Goal: Task Accomplishment & Management: Use online tool/utility

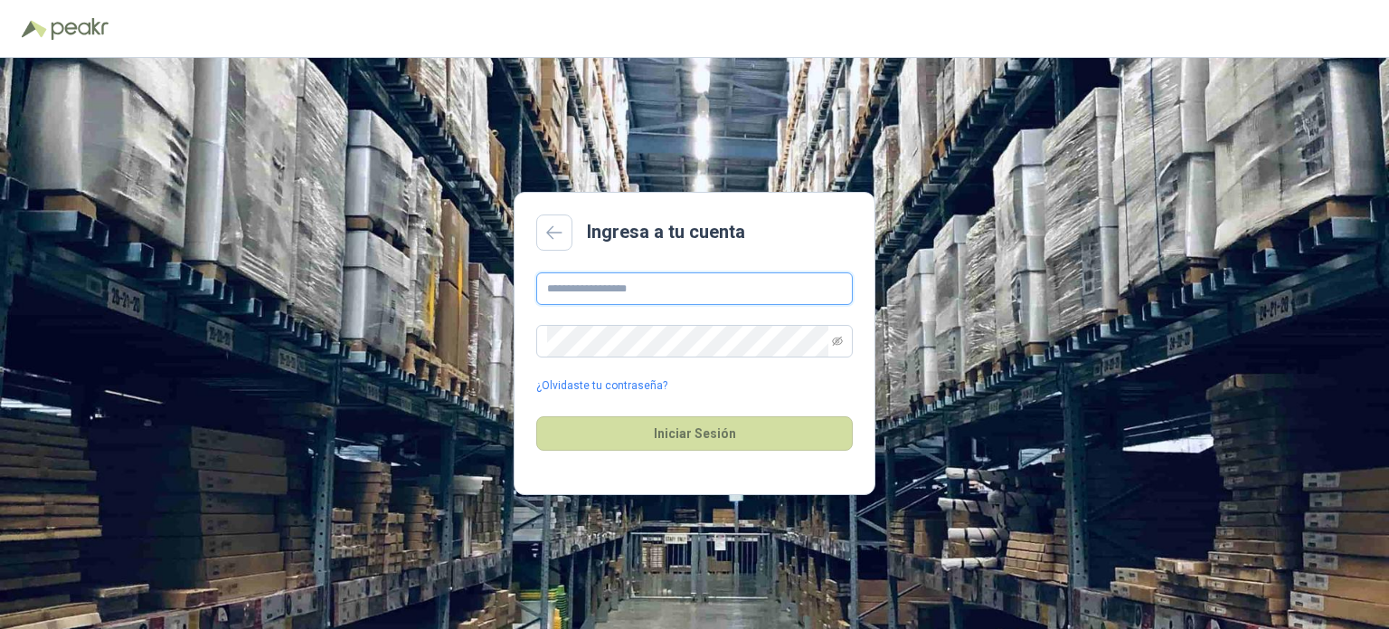
click at [592, 292] on input "text" at bounding box center [694, 288] width 317 height 33
type input "**********"
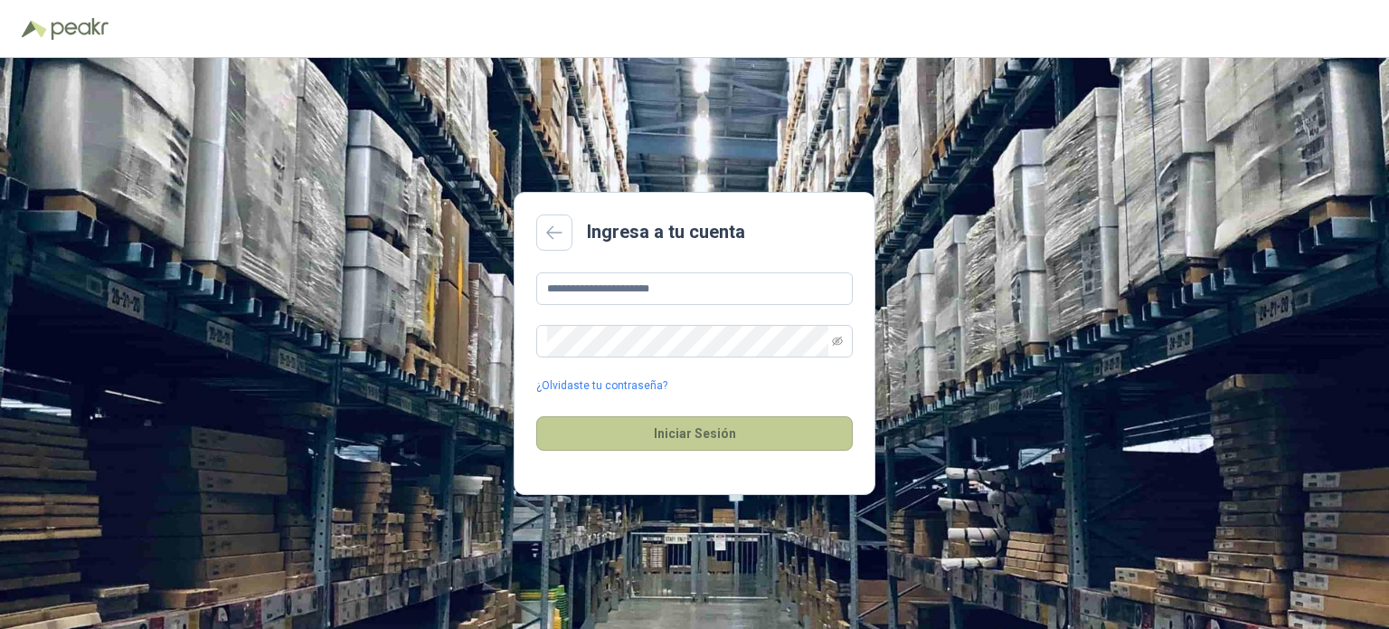
click at [737, 429] on button "Iniciar Sesión" at bounding box center [694, 433] width 317 height 34
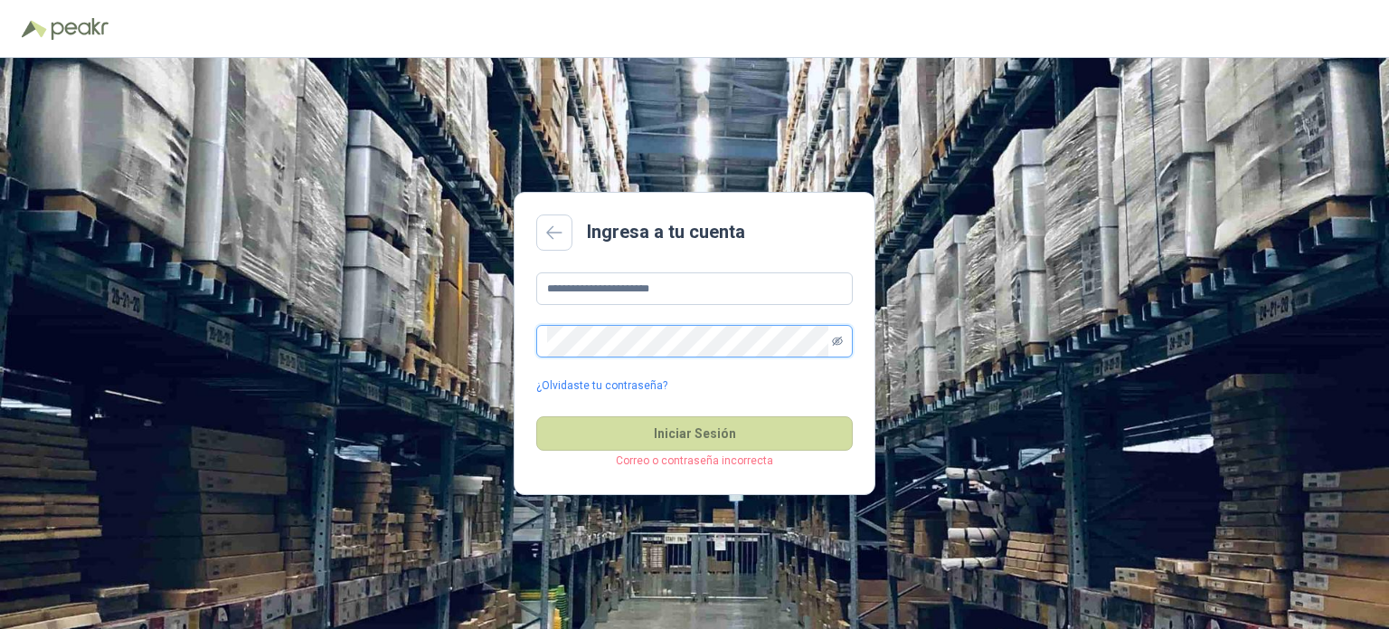
click at [837, 336] on icon "eye-invisible" at bounding box center [837, 341] width 11 height 11
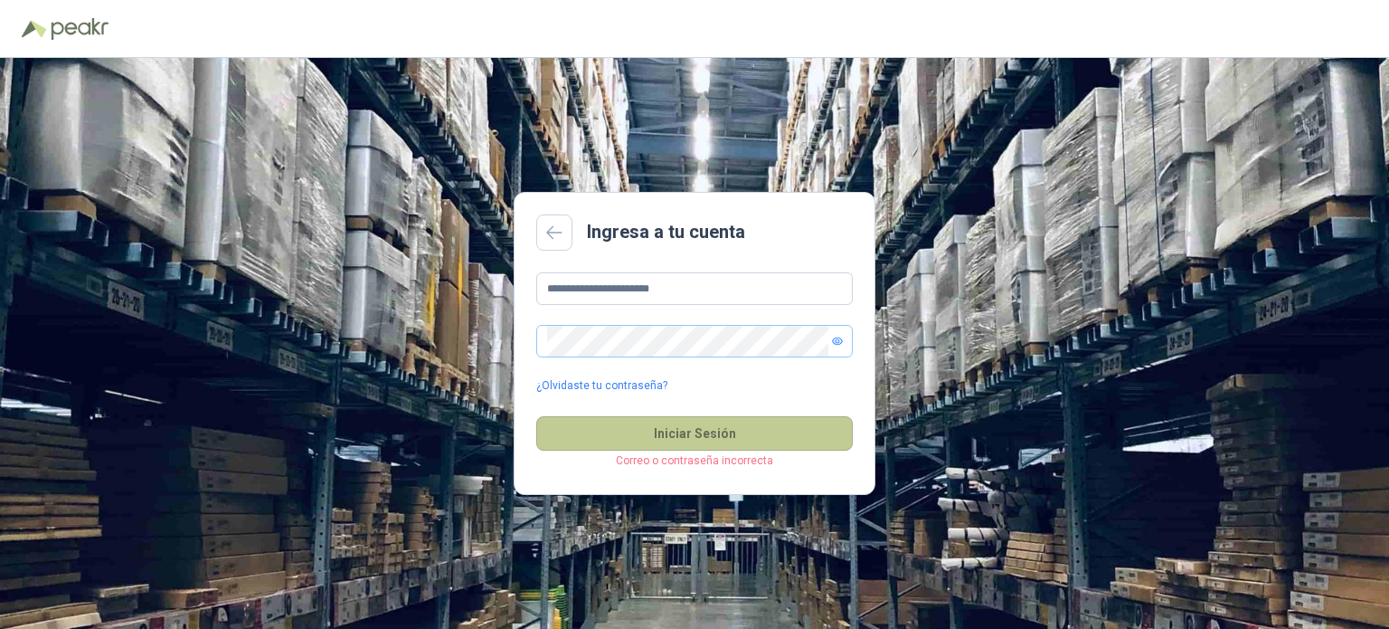
click at [751, 441] on button "Iniciar Sesión" at bounding box center [694, 433] width 317 height 34
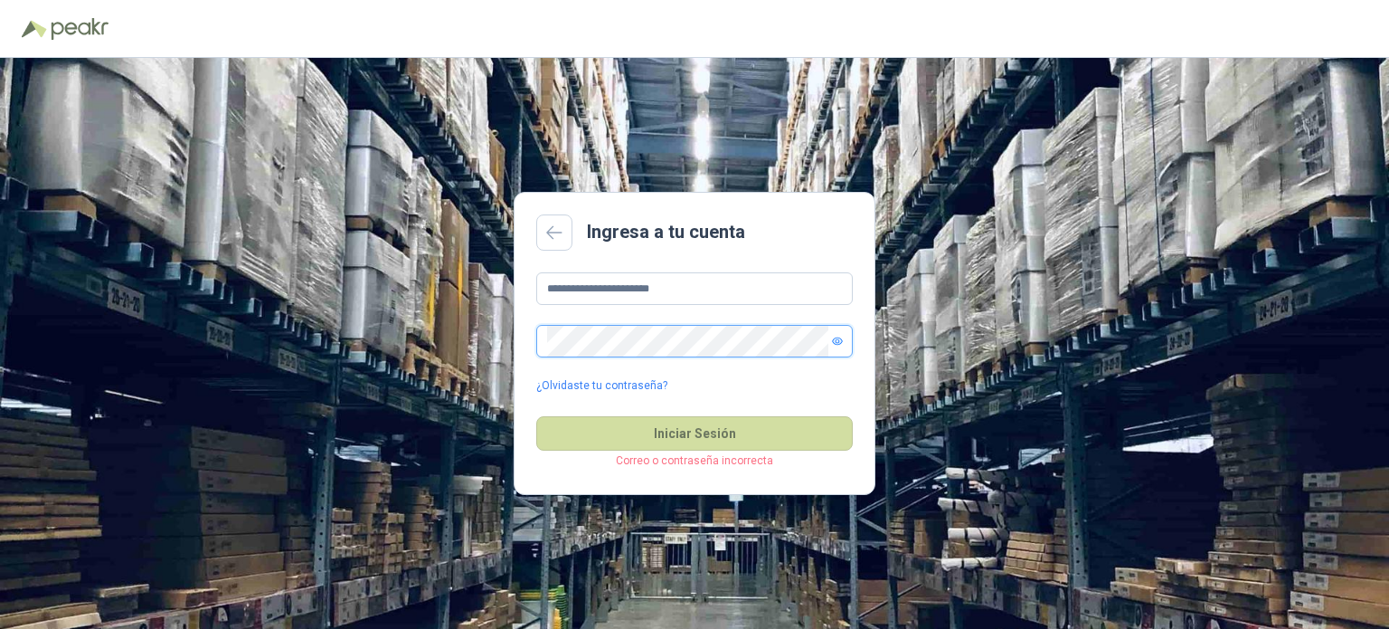
click at [500, 332] on div "**********" at bounding box center [694, 343] width 1389 height 571
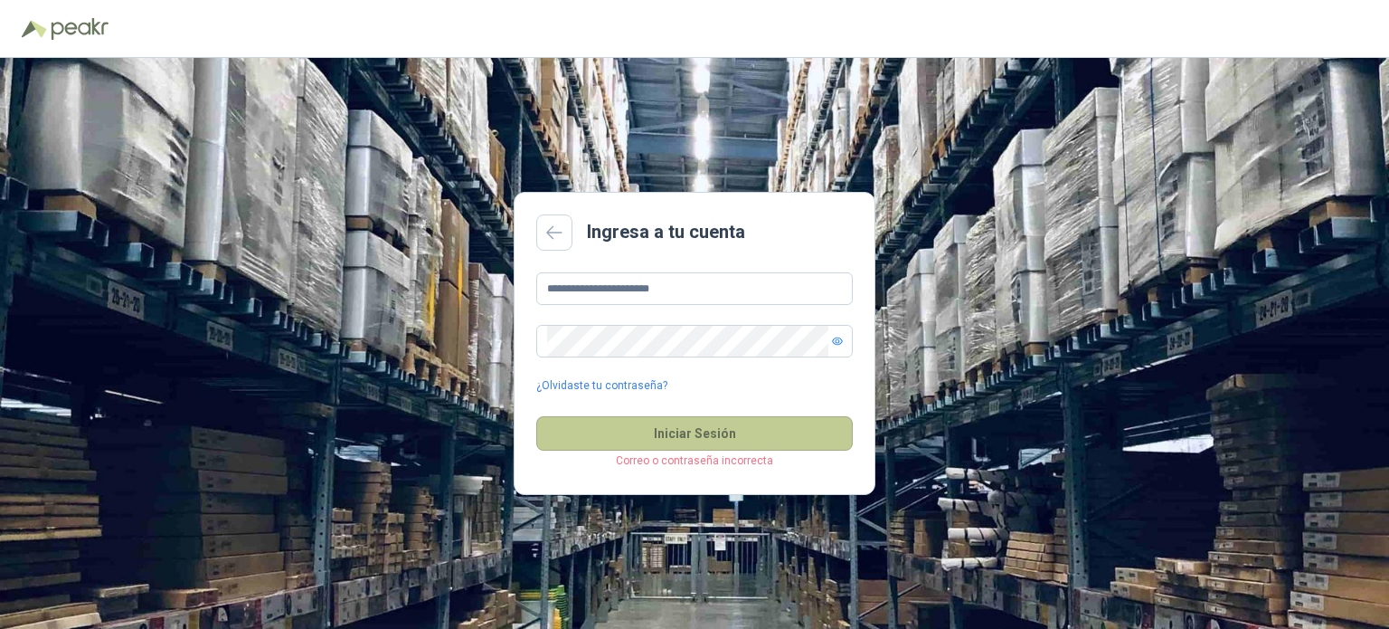
click at [709, 437] on button "Iniciar Sesión" at bounding box center [694, 433] width 317 height 34
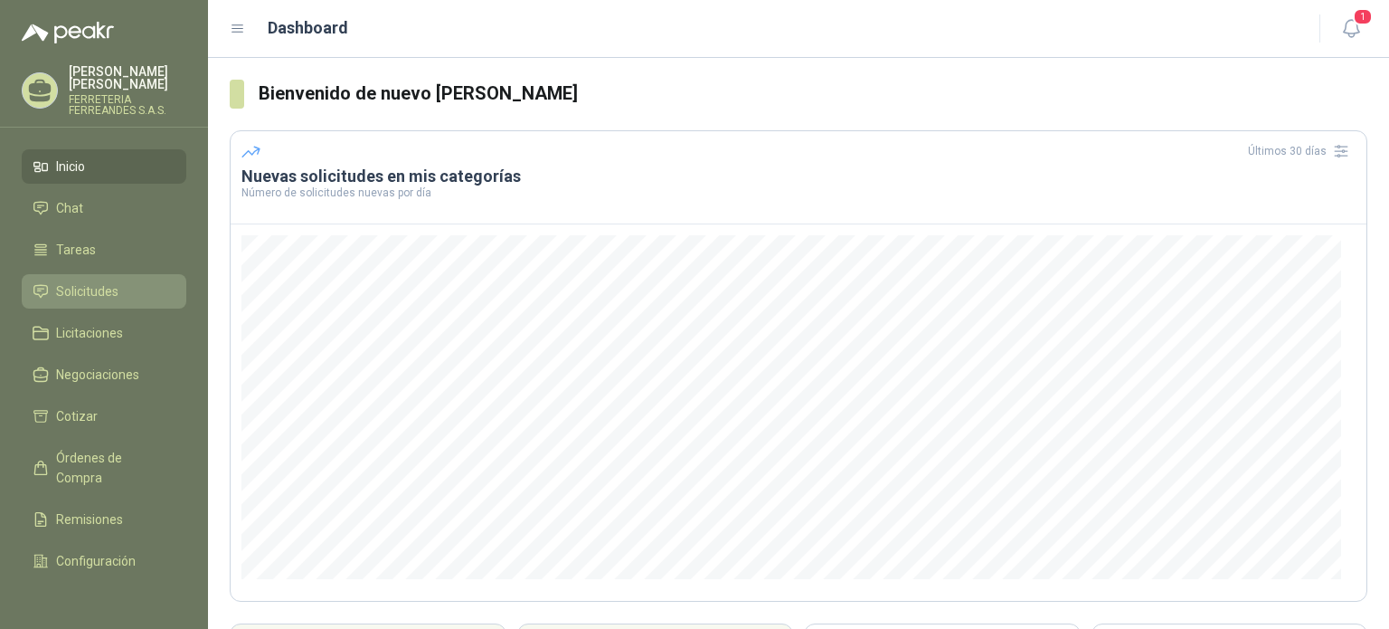
click at [108, 281] on span "Solicitudes" at bounding box center [87, 291] width 62 height 20
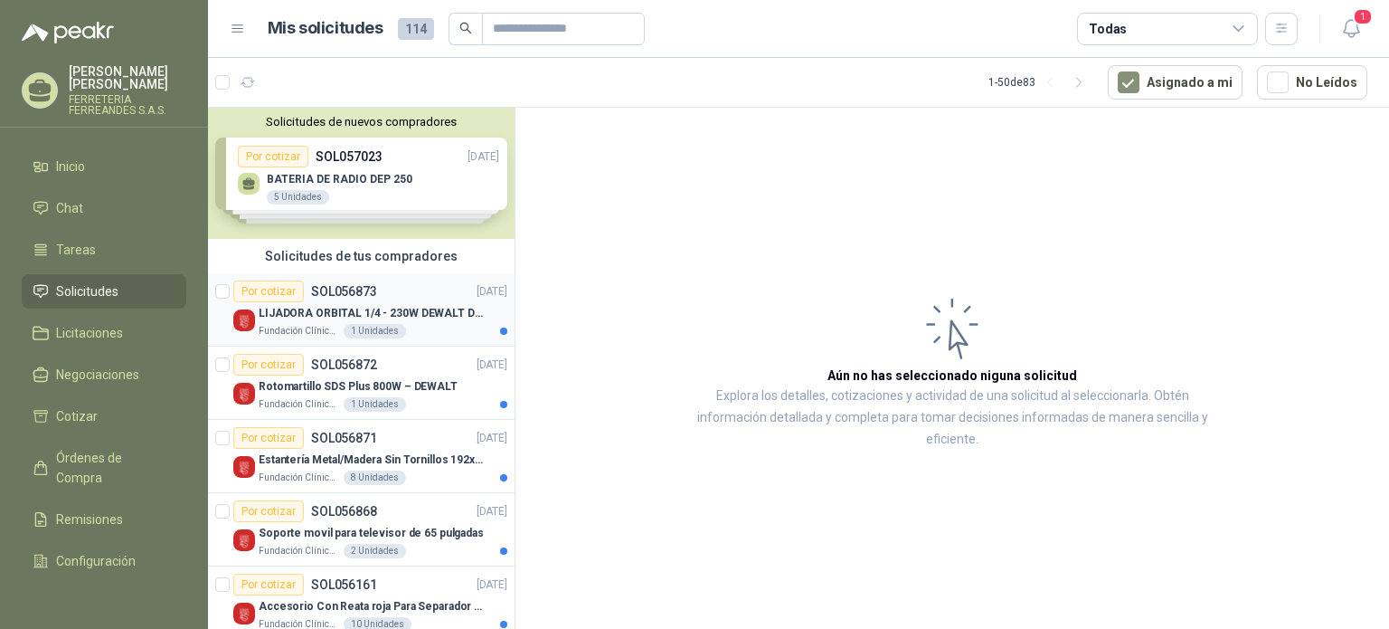
click at [326, 305] on p "LIJADORA ORBITAL 1/4 - 230W DEWALT DWE6411-B3" at bounding box center [371, 313] width 225 height 17
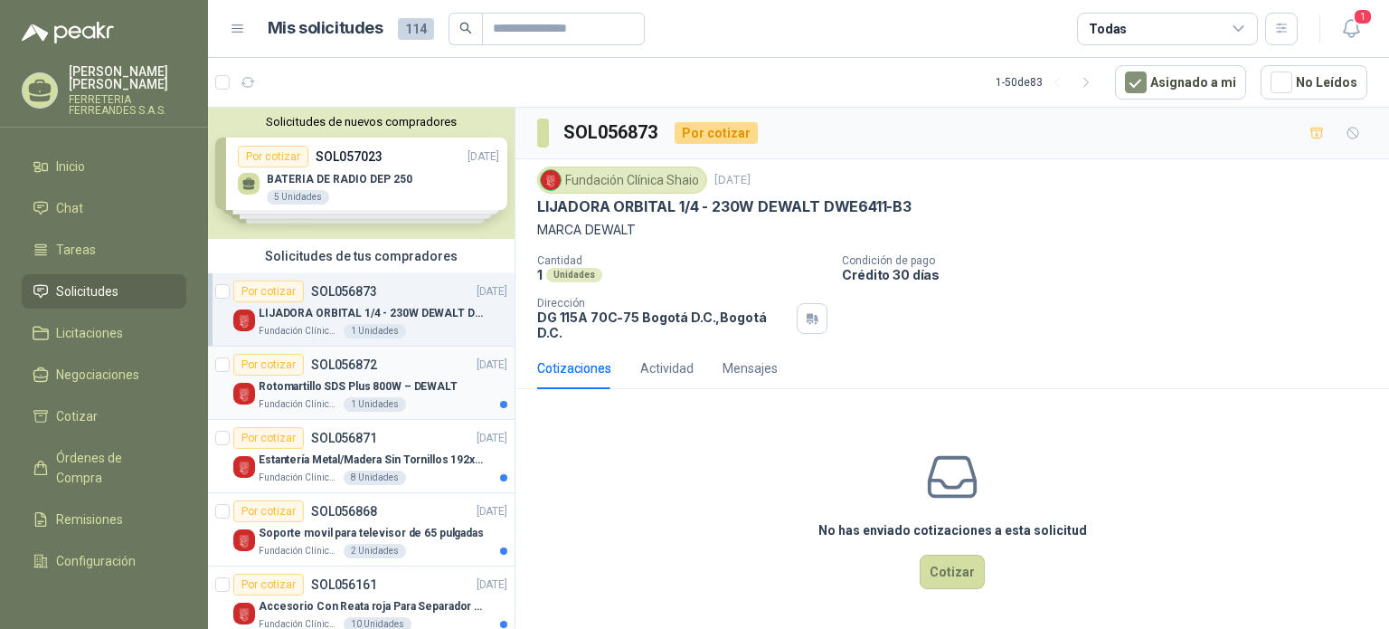
click at [338, 387] on p "Rotomartillo SDS Plus 800W – DEWALT" at bounding box center [358, 386] width 199 height 17
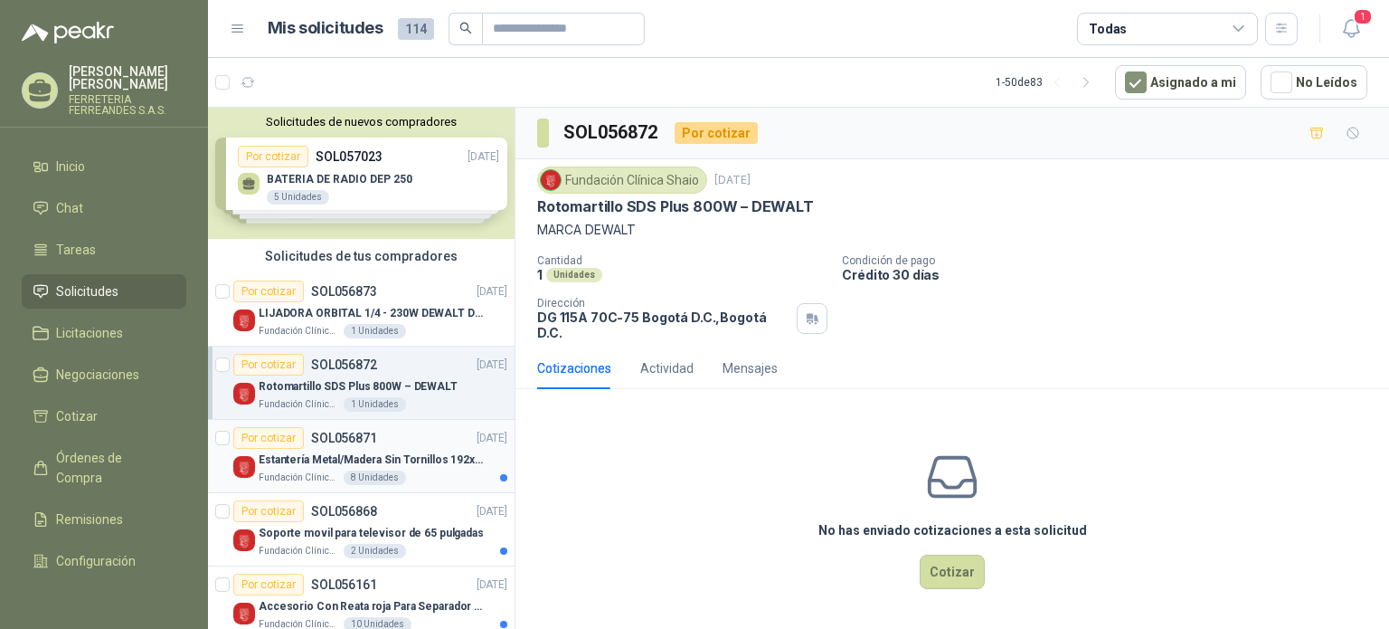
click at [348, 468] on p "Estantería Metal/Madera Sin Tornillos 192x100x50 cm 5 Niveles Gris" at bounding box center [371, 459] width 225 height 17
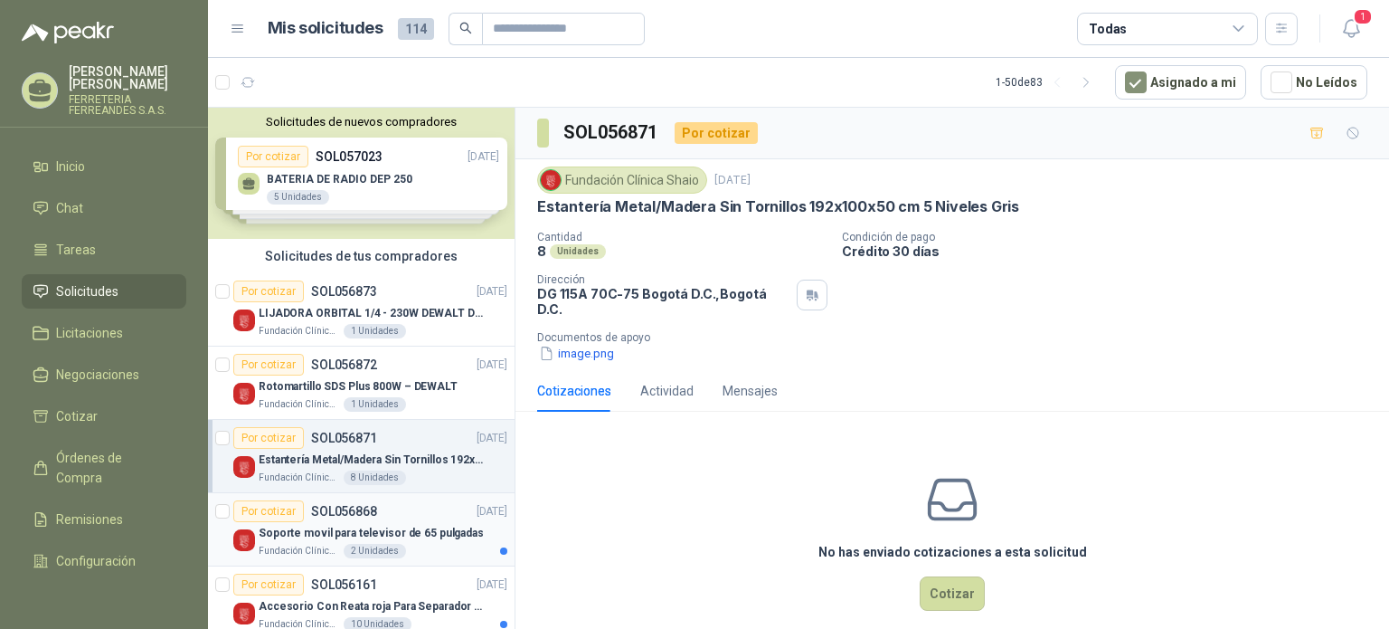
click at [350, 542] on p "Soporte movil para televisor de 65 pulgadas" at bounding box center [371, 533] width 225 height 17
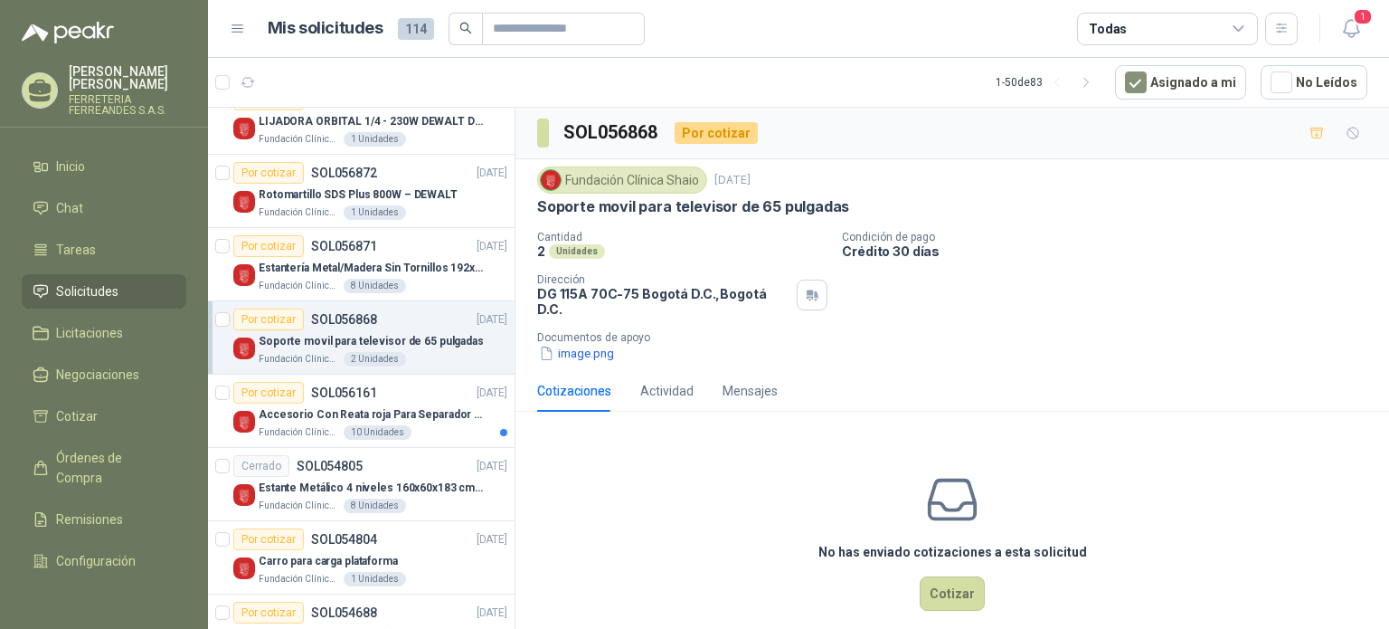
scroll to position [196, 0]
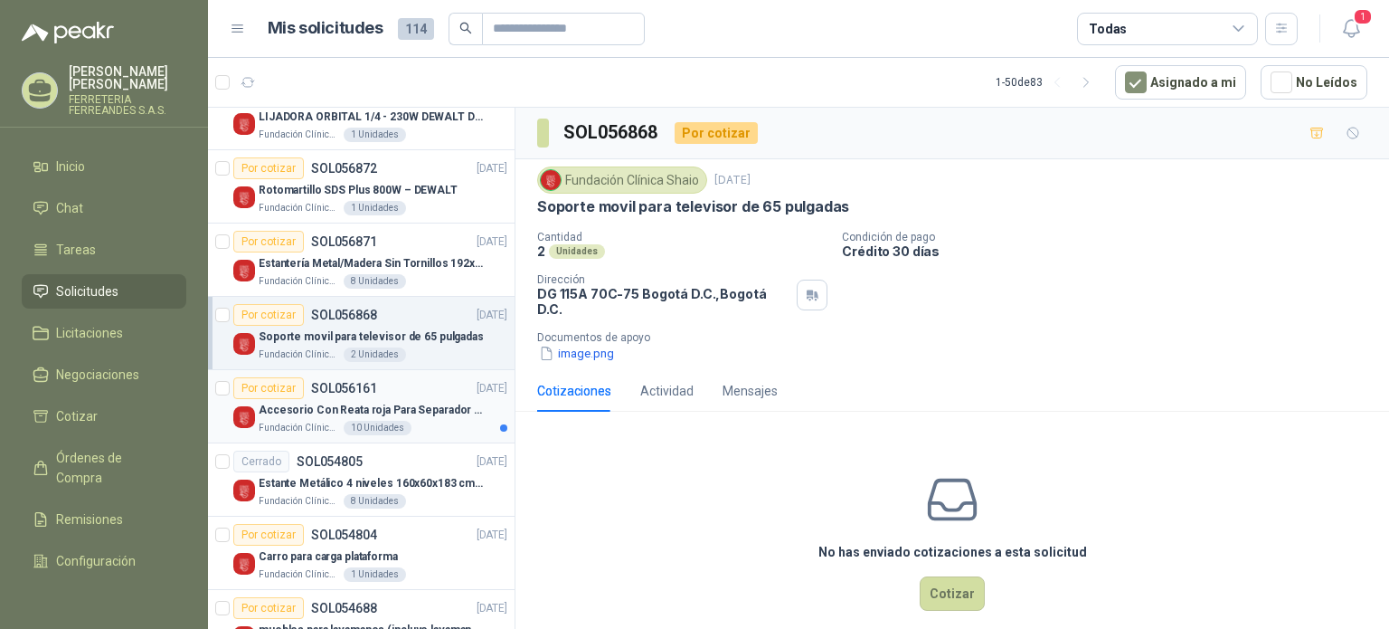
click at [329, 435] on p "Fundación Clínica Shaio" at bounding box center [299, 428] width 81 height 14
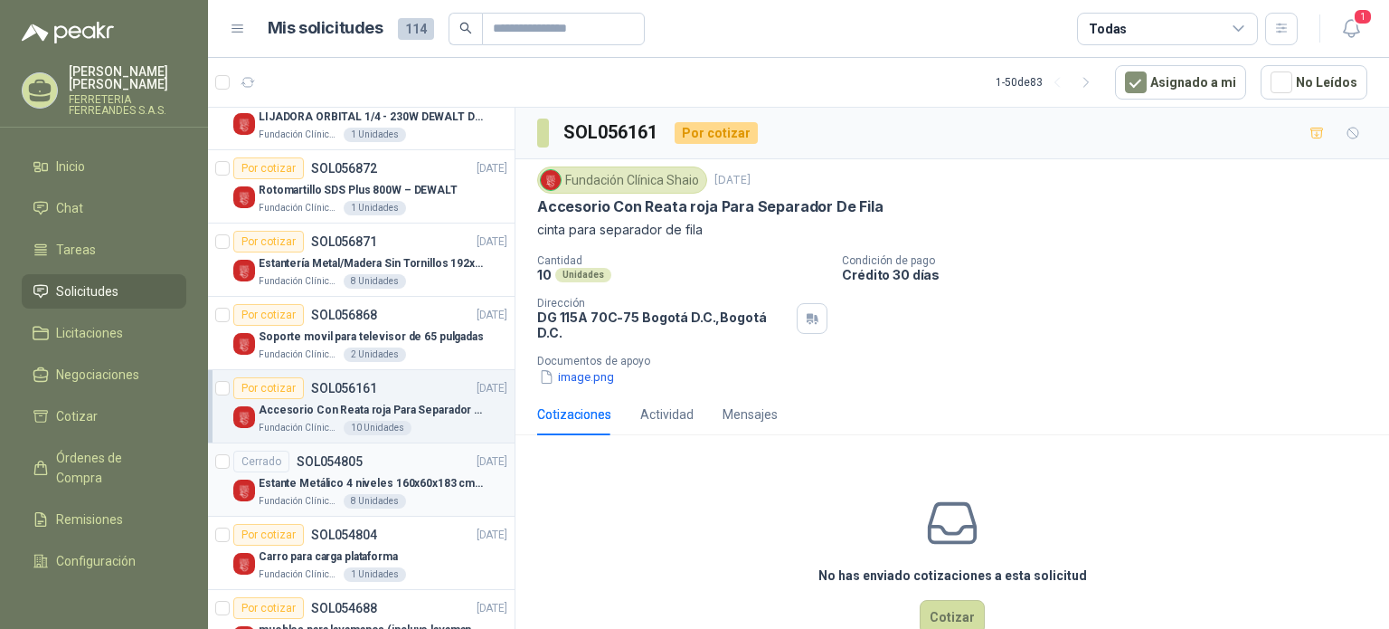
click at [340, 508] on p "Fundación Clínica Shaio" at bounding box center [299, 501] width 81 height 14
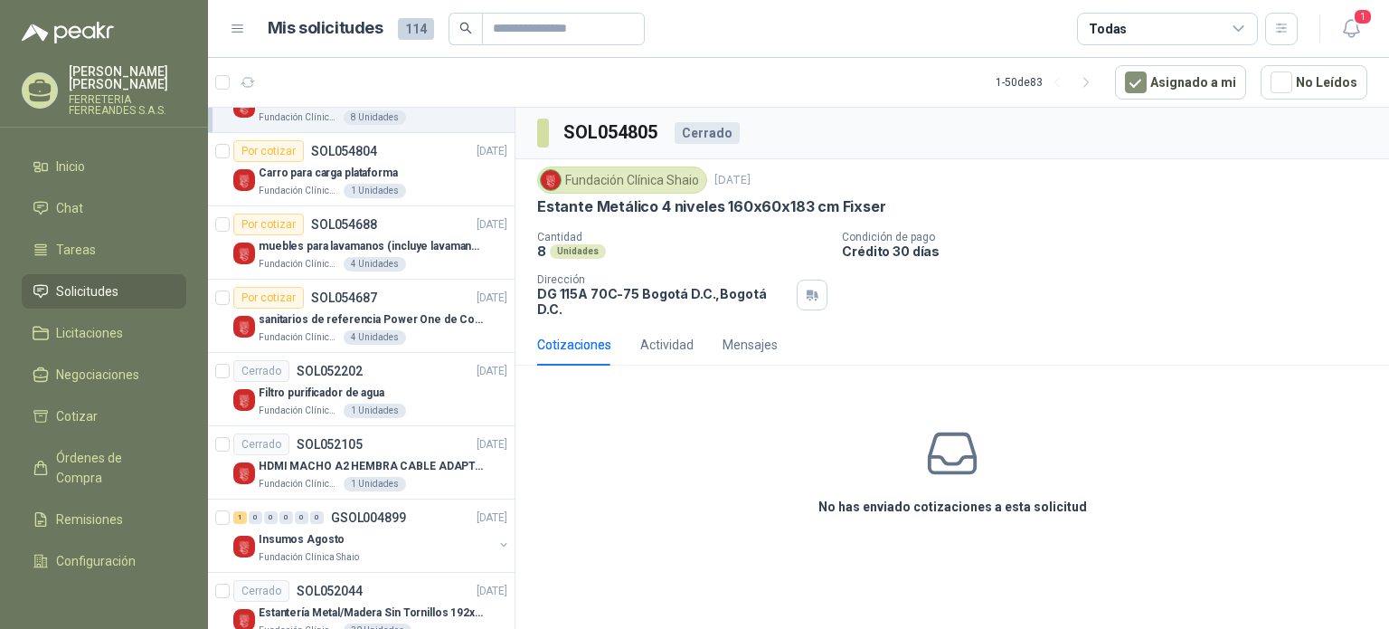
scroll to position [591, 0]
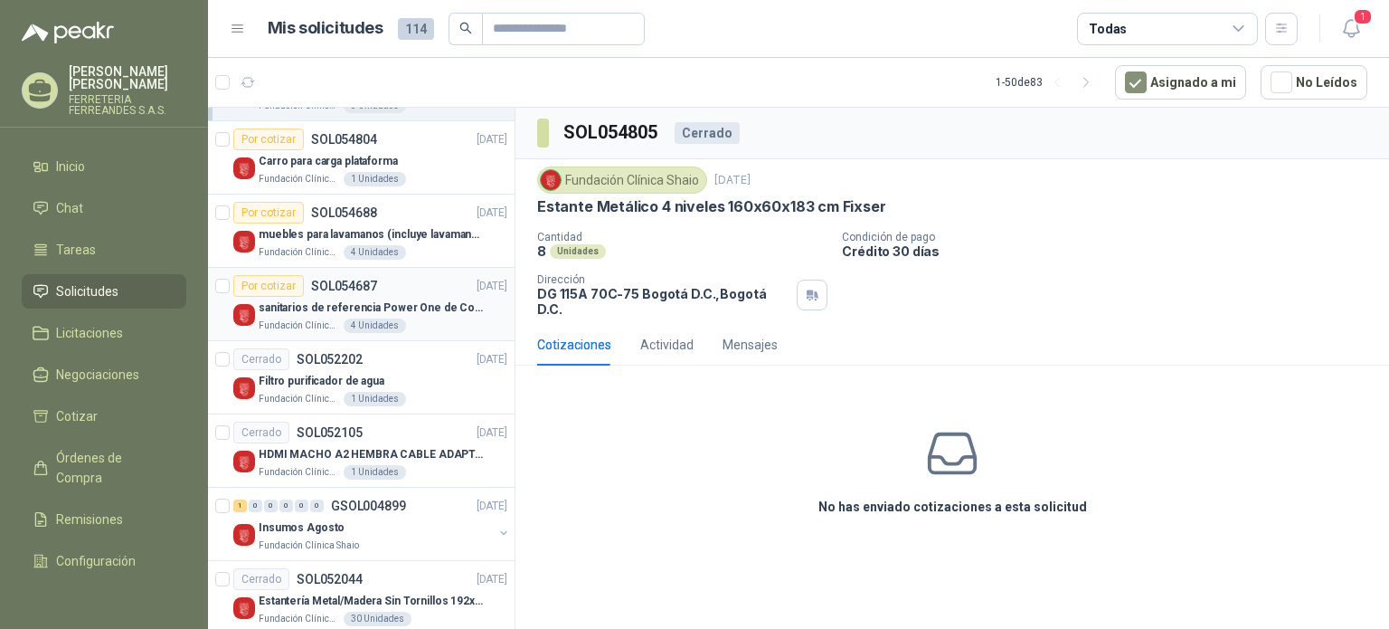
click at [351, 292] on p "SOL054687" at bounding box center [344, 285] width 66 height 13
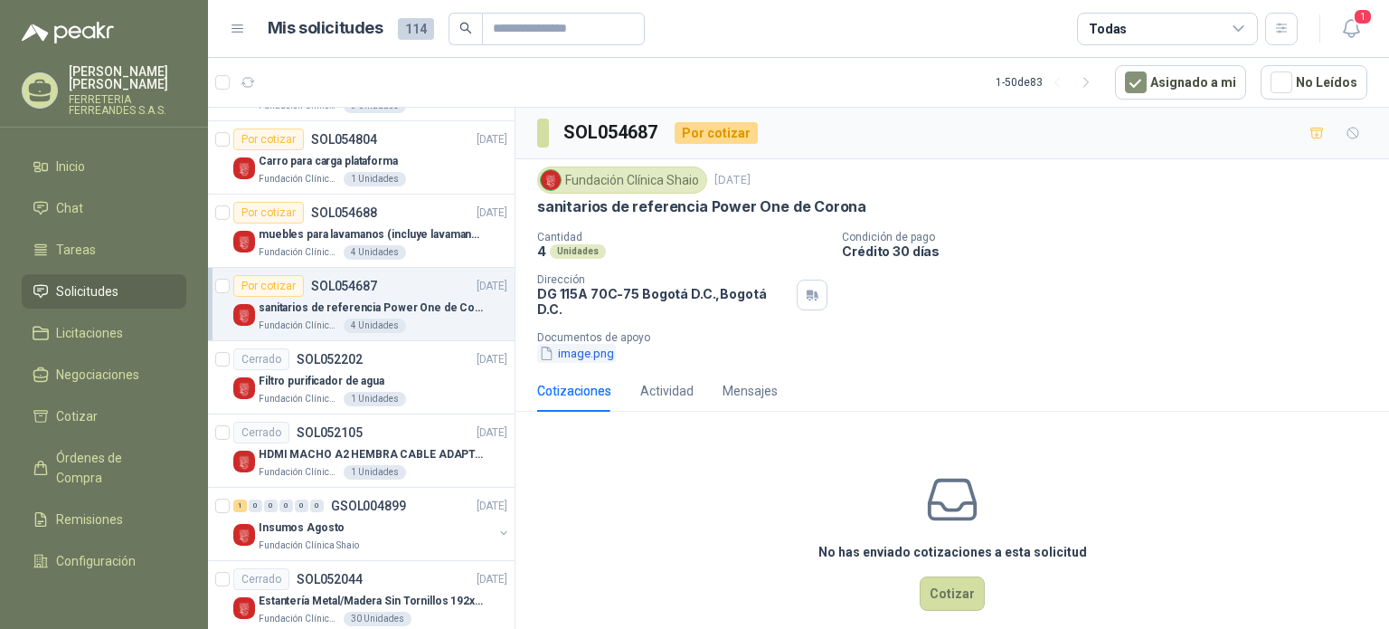
click at [573, 360] on button "image.png" at bounding box center [576, 353] width 79 height 19
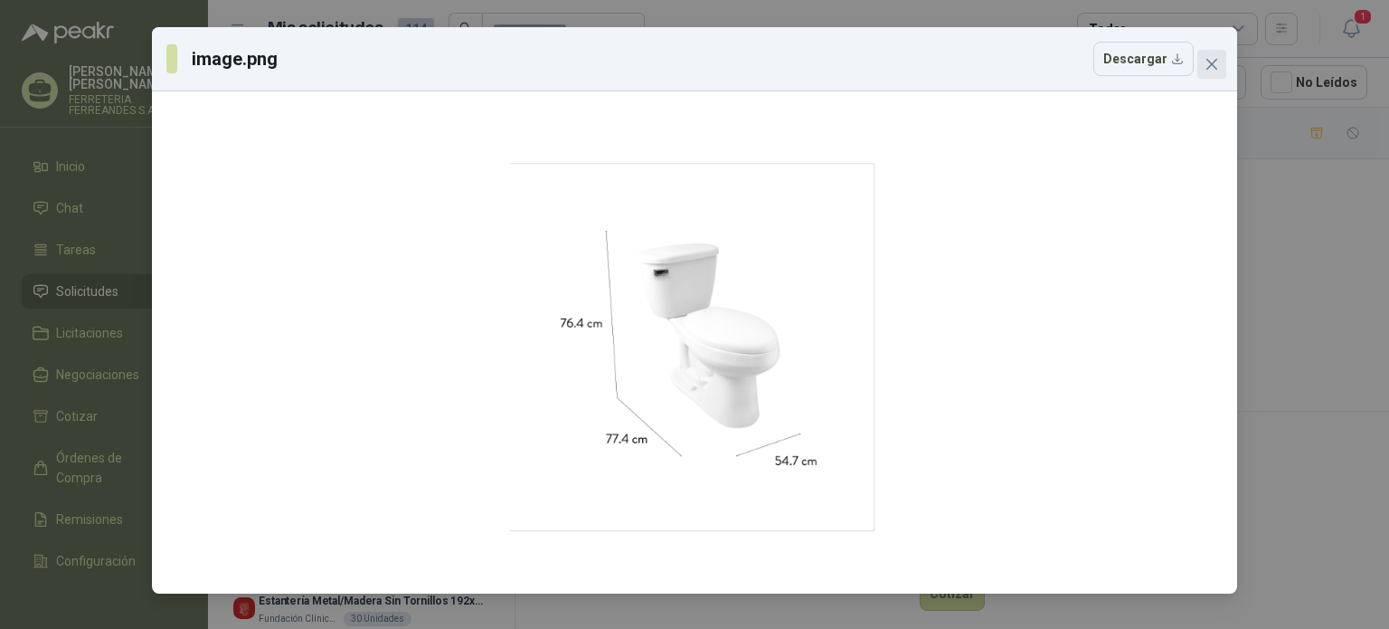
click at [1216, 66] on icon "close" at bounding box center [1212, 64] width 14 height 14
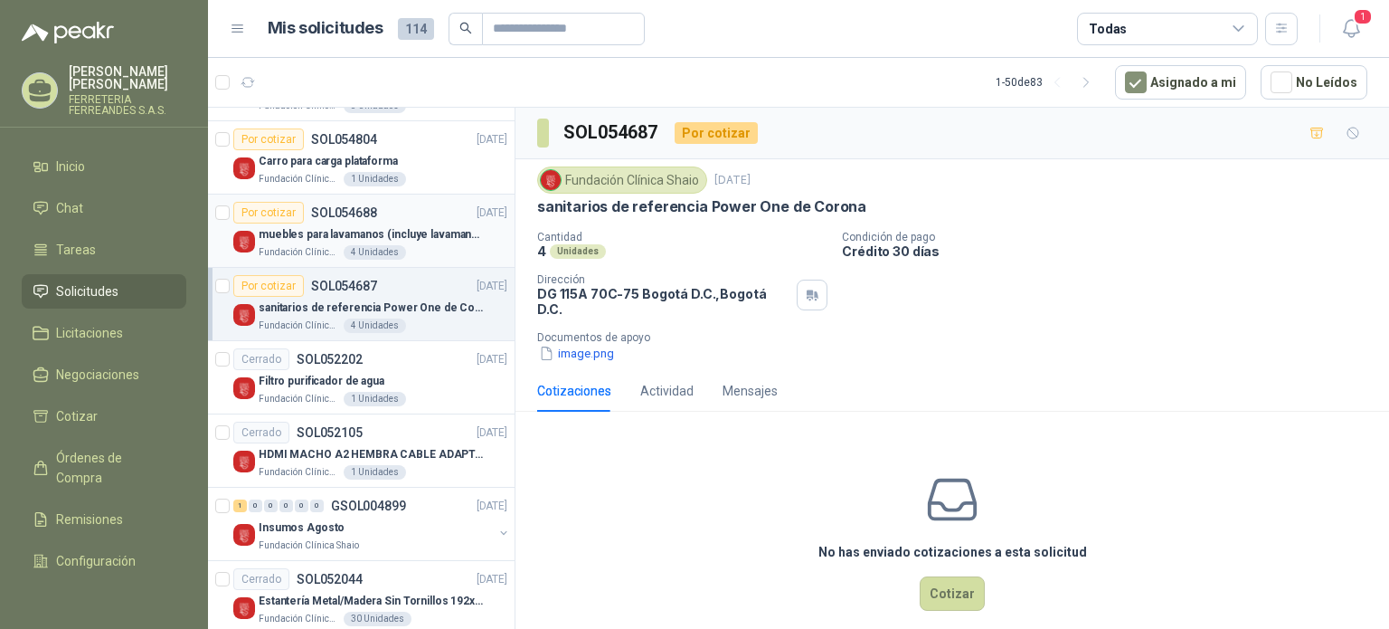
click at [318, 223] on div "Por cotizar SOL054688" at bounding box center [305, 213] width 144 height 22
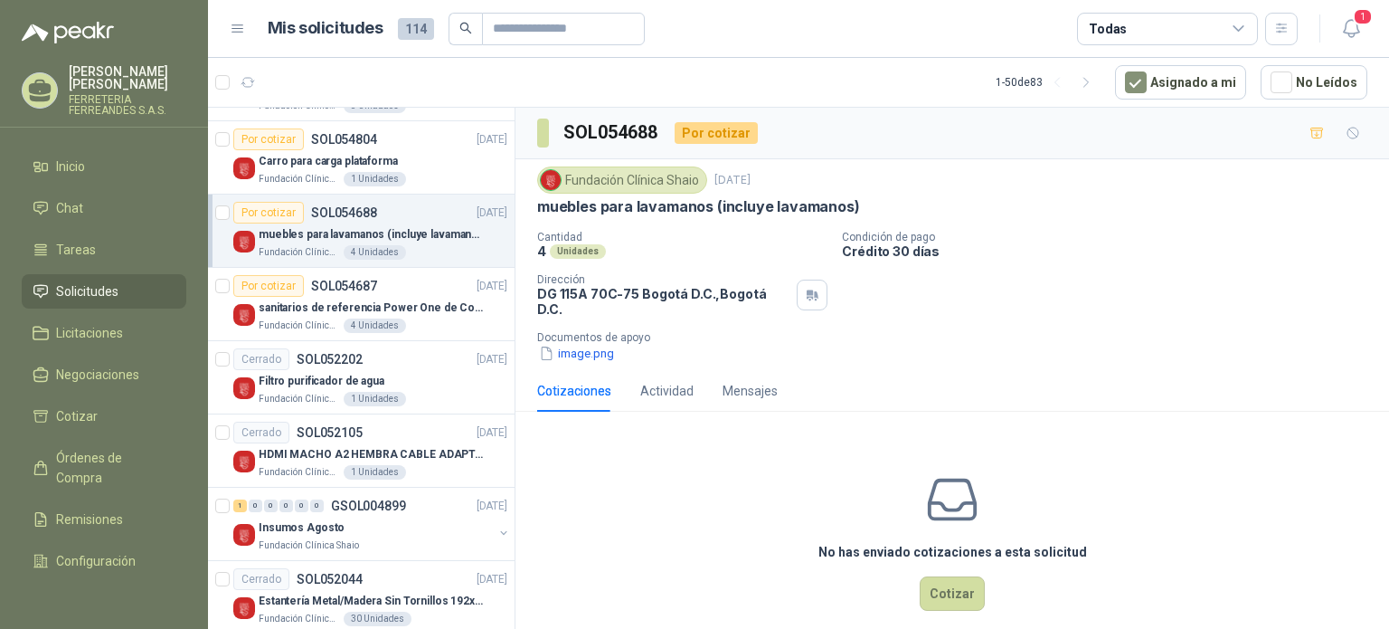
scroll to position [591, 1]
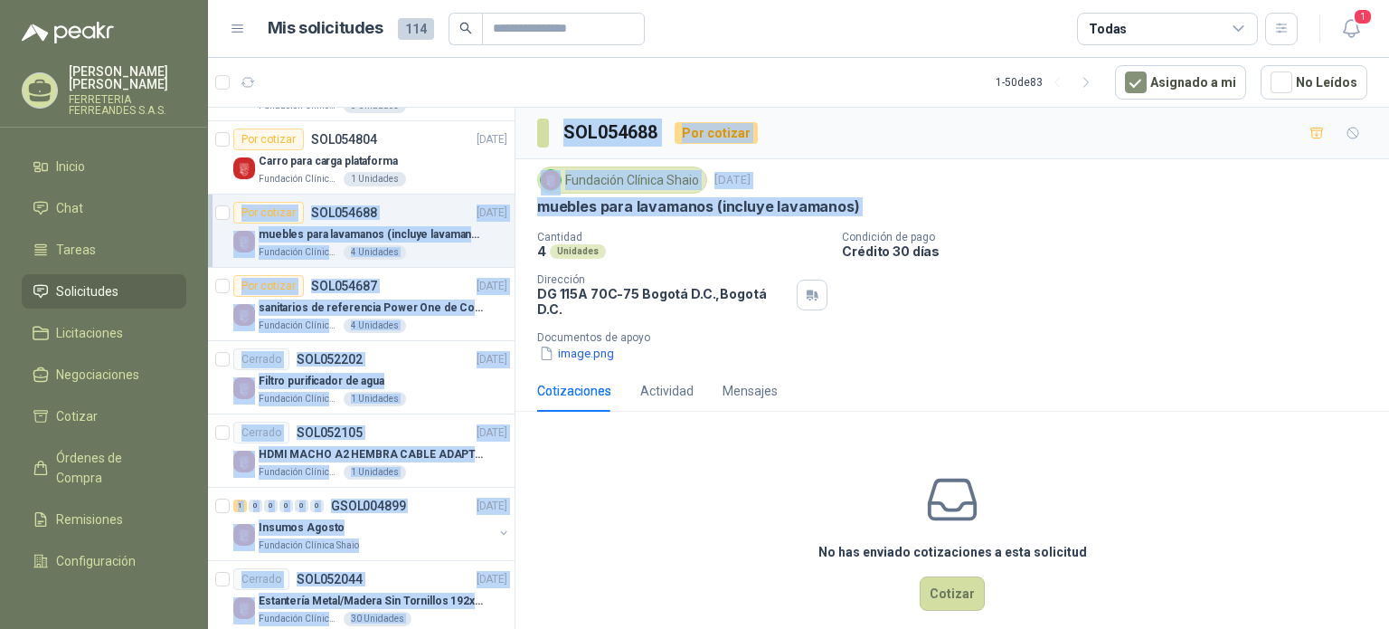
drag, startPoint x: 515, startPoint y: 229, endPoint x: 511, endPoint y: 204, distance: 24.7
click at [511, 204] on div "Solicitudes de nuevos compradores Por cotizar SOL057023 [DATE] BATERIA DE RADIO…" at bounding box center [798, 371] width 1181 height 528
click at [478, 172] on div "Carro para carga plataforma" at bounding box center [383, 161] width 249 height 22
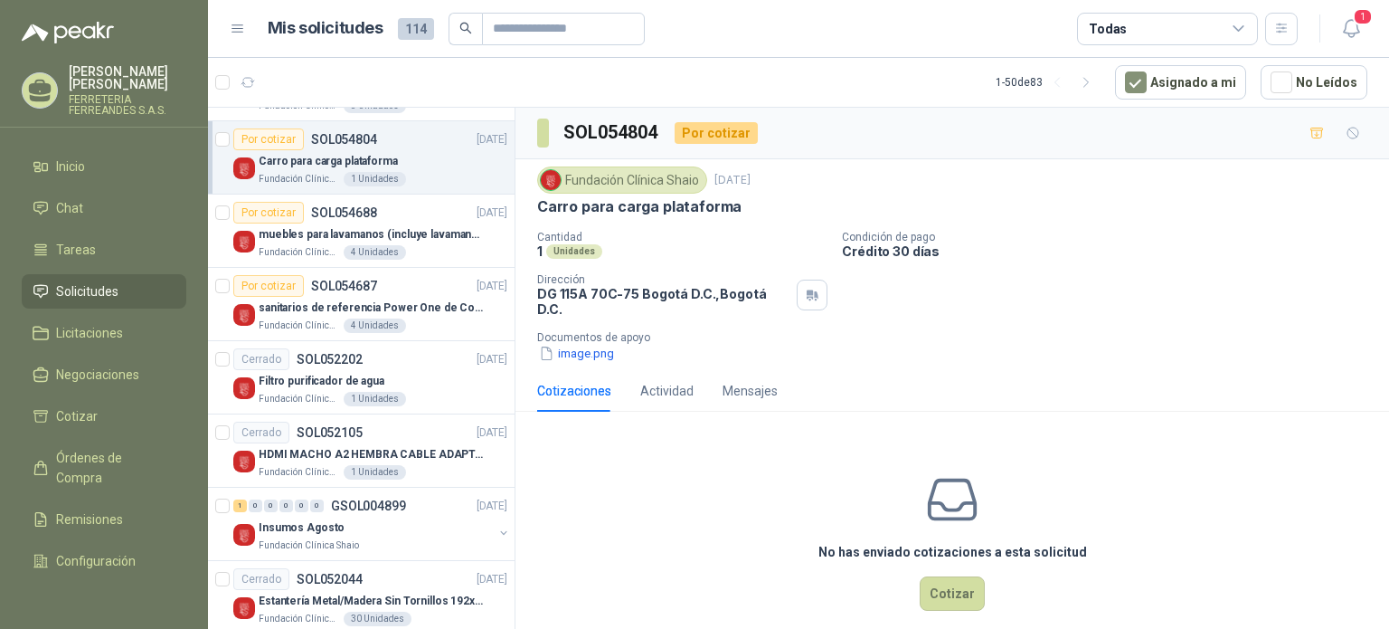
click at [703, 433] on div "No has enviado cotizaciones a esta solicitud Cotizar" at bounding box center [952, 541] width 874 height 231
click at [435, 172] on div "Carro para carga plataforma" at bounding box center [383, 161] width 249 height 22
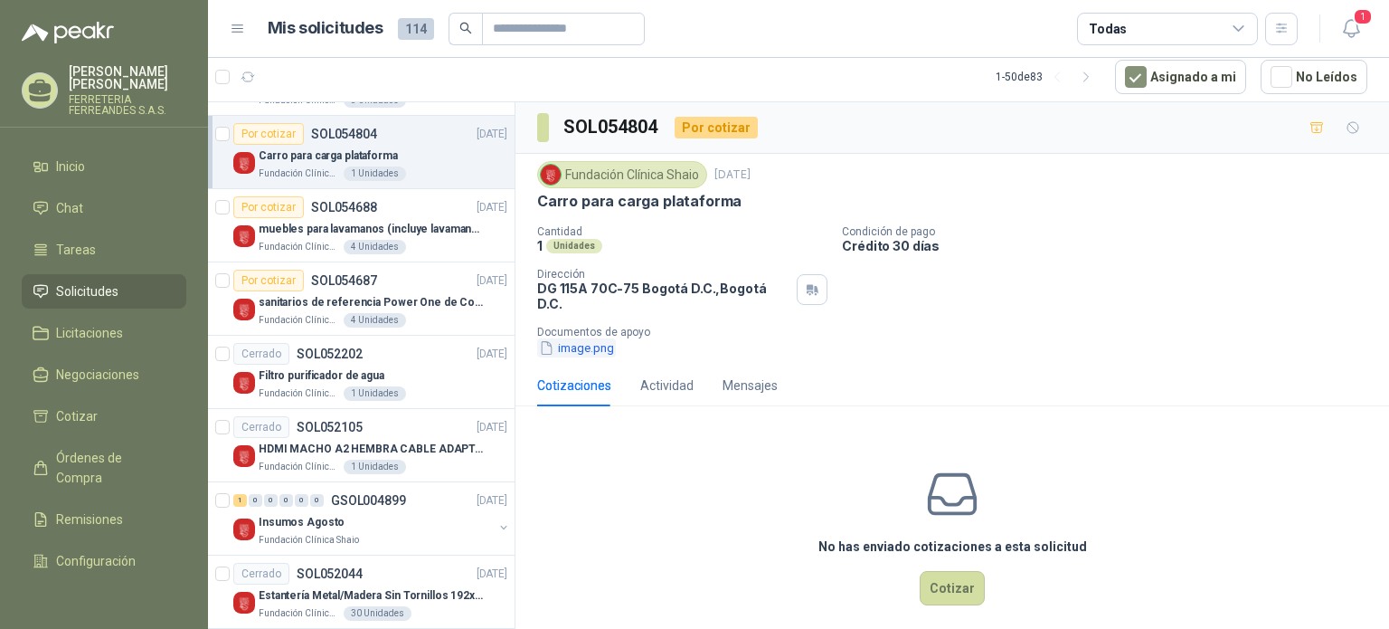
click at [581, 354] on button "image.png" at bounding box center [576, 347] width 79 height 19
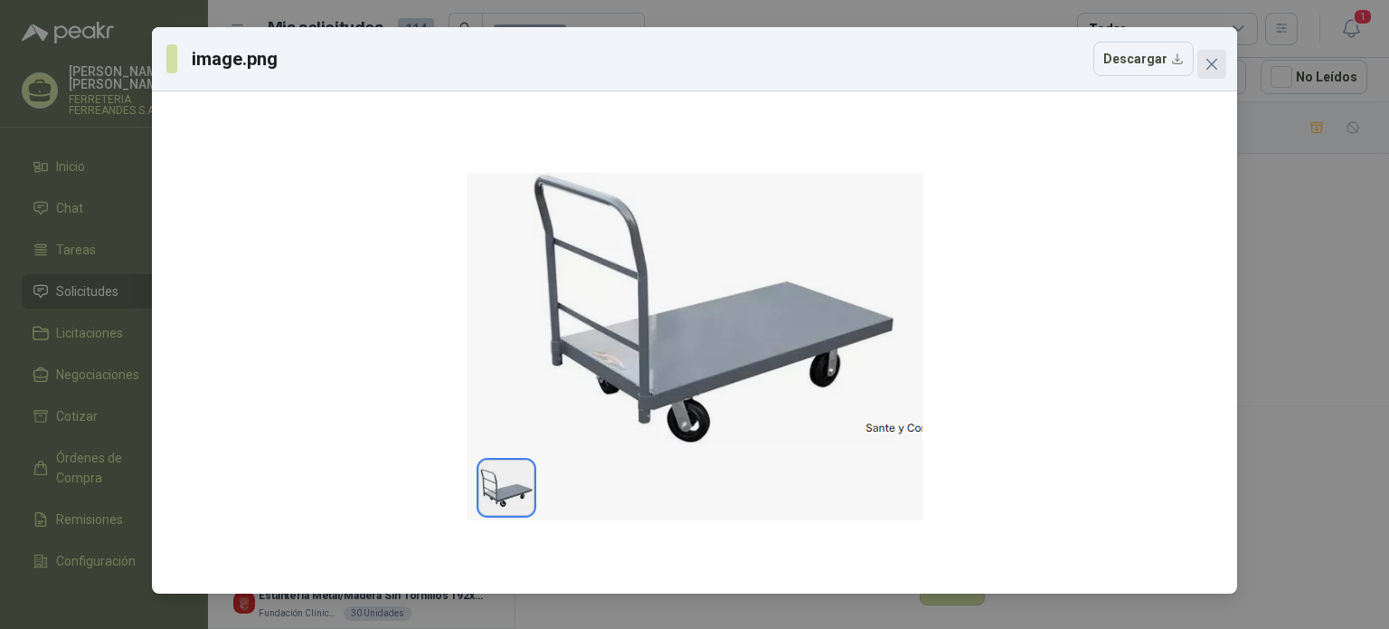
click at [1215, 61] on icon "close" at bounding box center [1211, 64] width 11 height 11
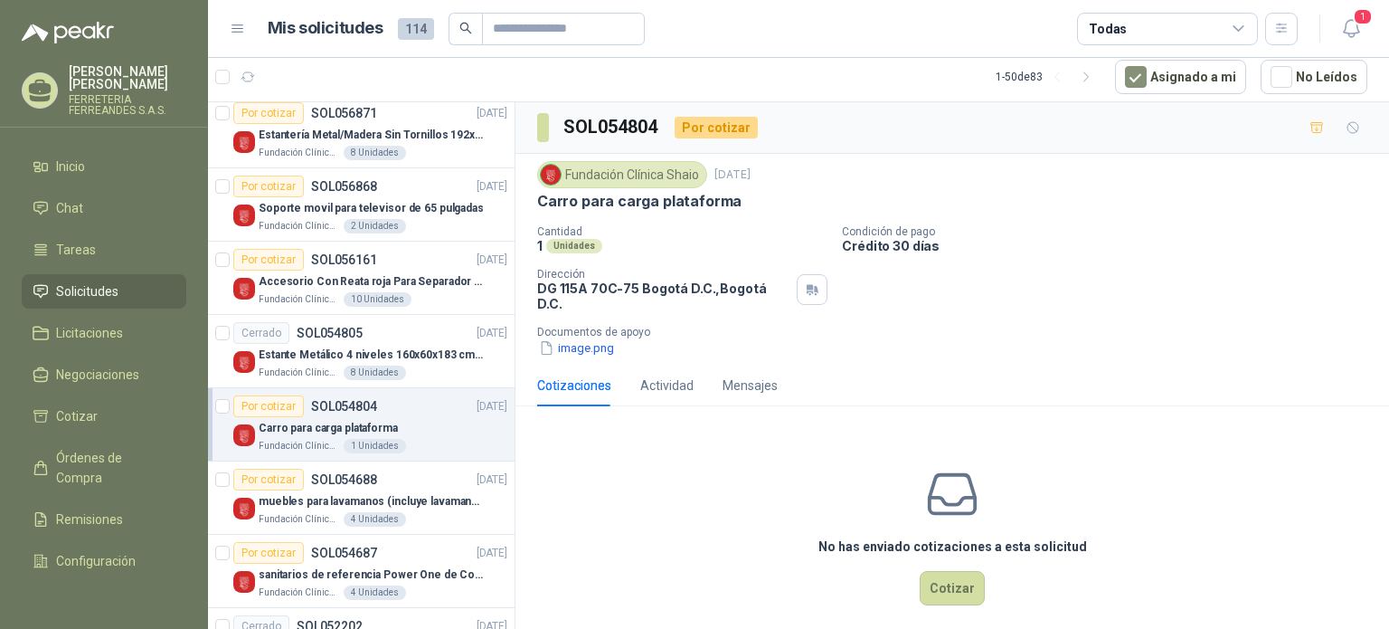
scroll to position [313, 1]
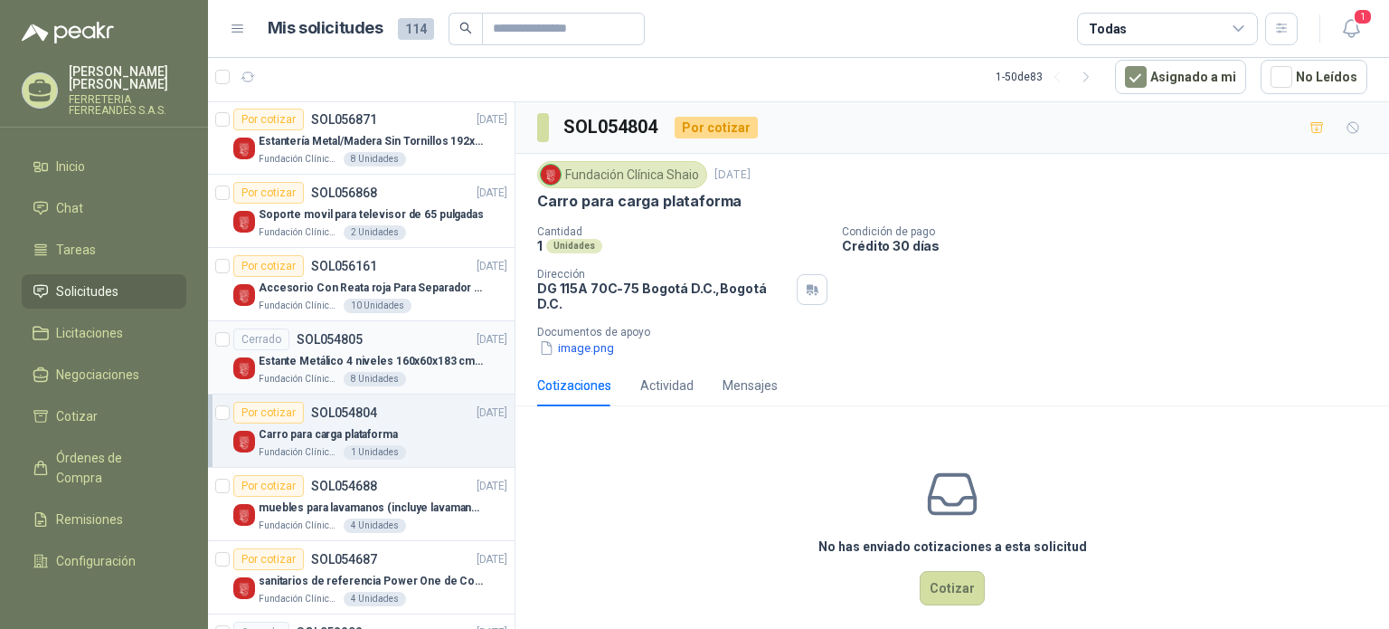
click at [307, 372] on div "Estante Metálico 4 niveles 160x60x183 cm Fixser" at bounding box center [383, 361] width 249 height 22
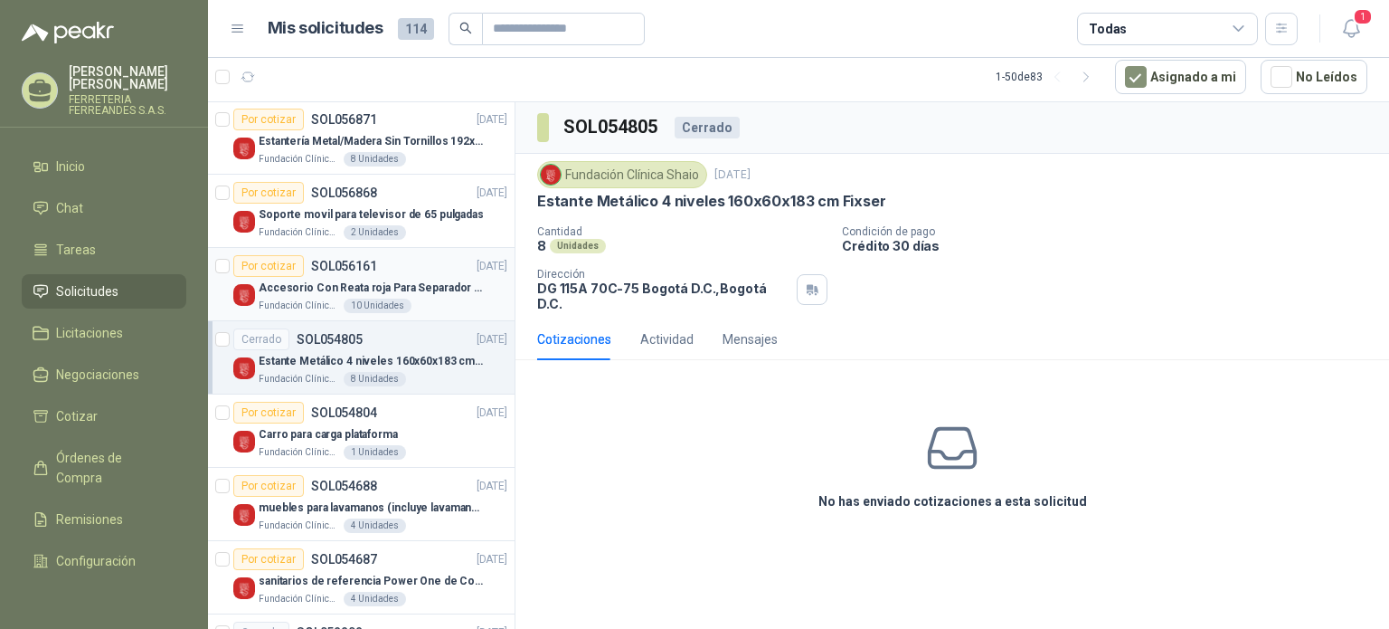
click at [320, 277] on div "Por cotizar SOL056161" at bounding box center [305, 266] width 144 height 22
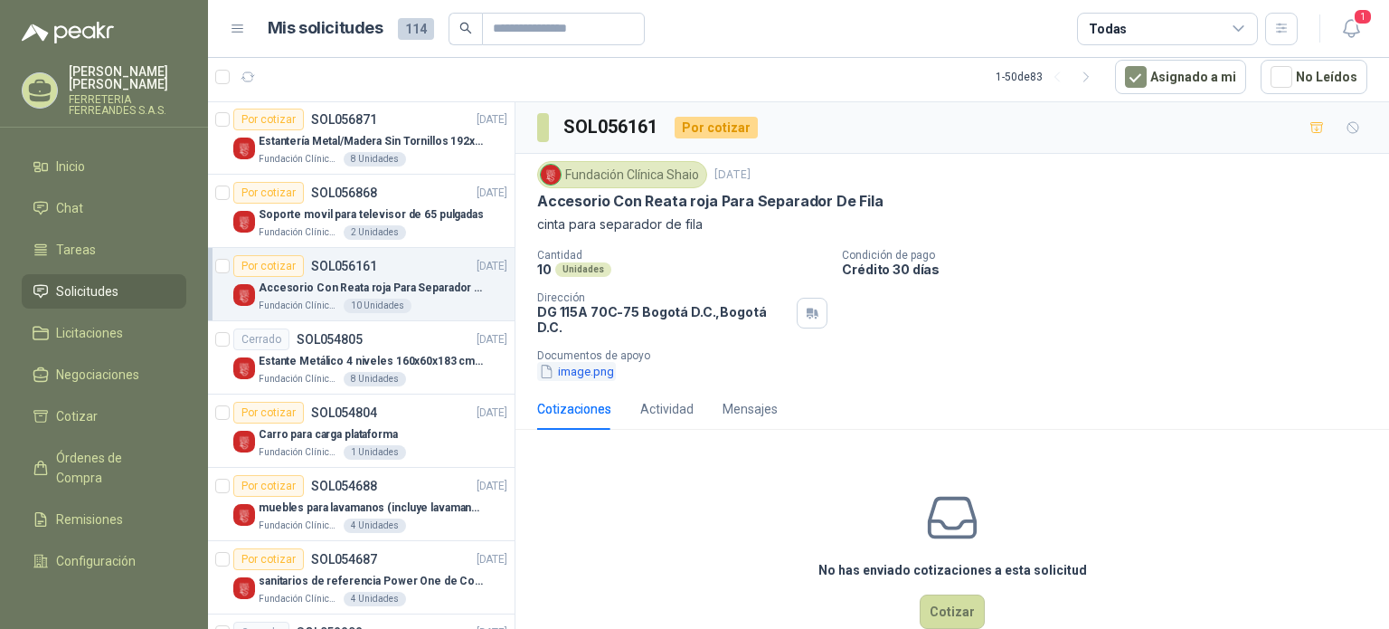
click at [597, 377] on button "image.png" at bounding box center [576, 371] width 79 height 19
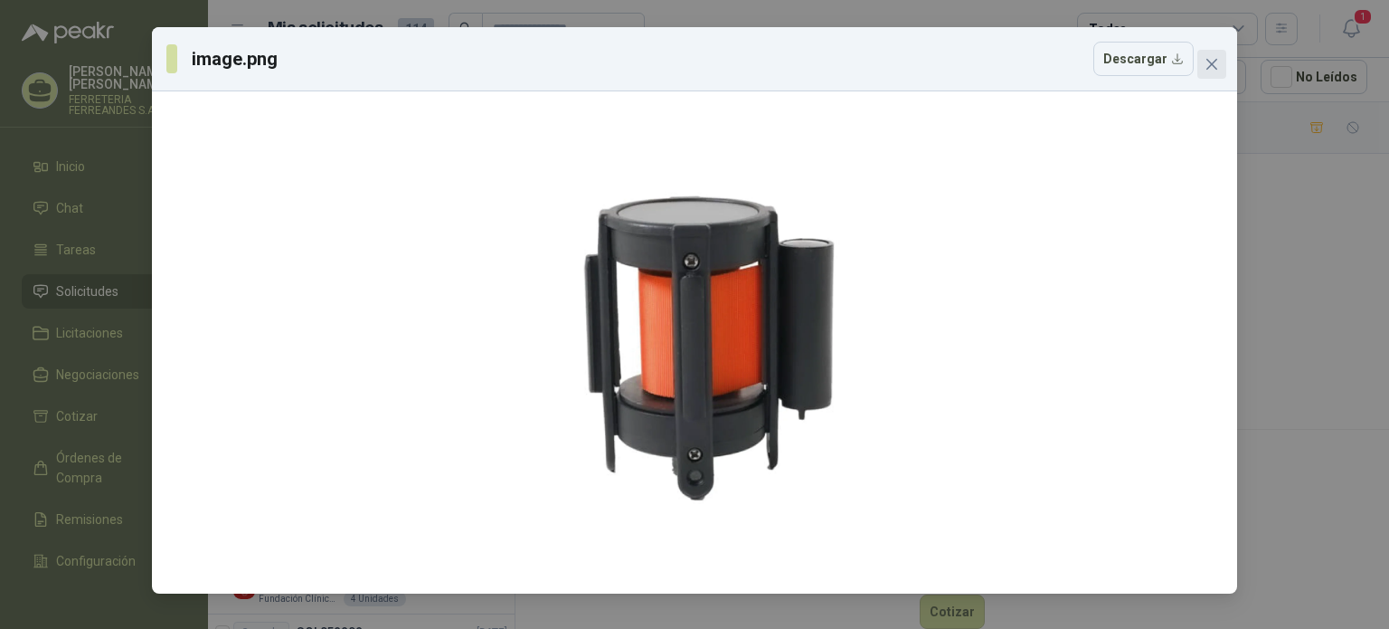
click at [1216, 61] on icon "close" at bounding box center [1212, 64] width 14 height 14
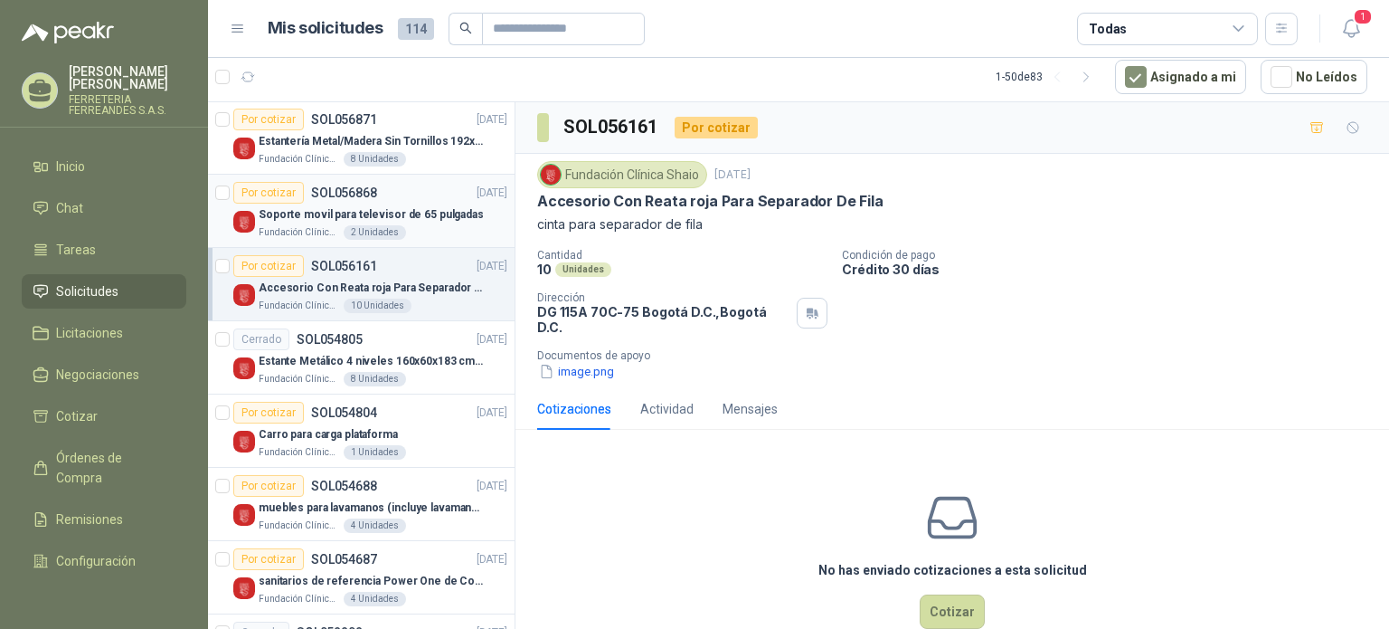
click at [380, 220] on p "Soporte movil para televisor de 65 pulgadas" at bounding box center [371, 214] width 225 height 17
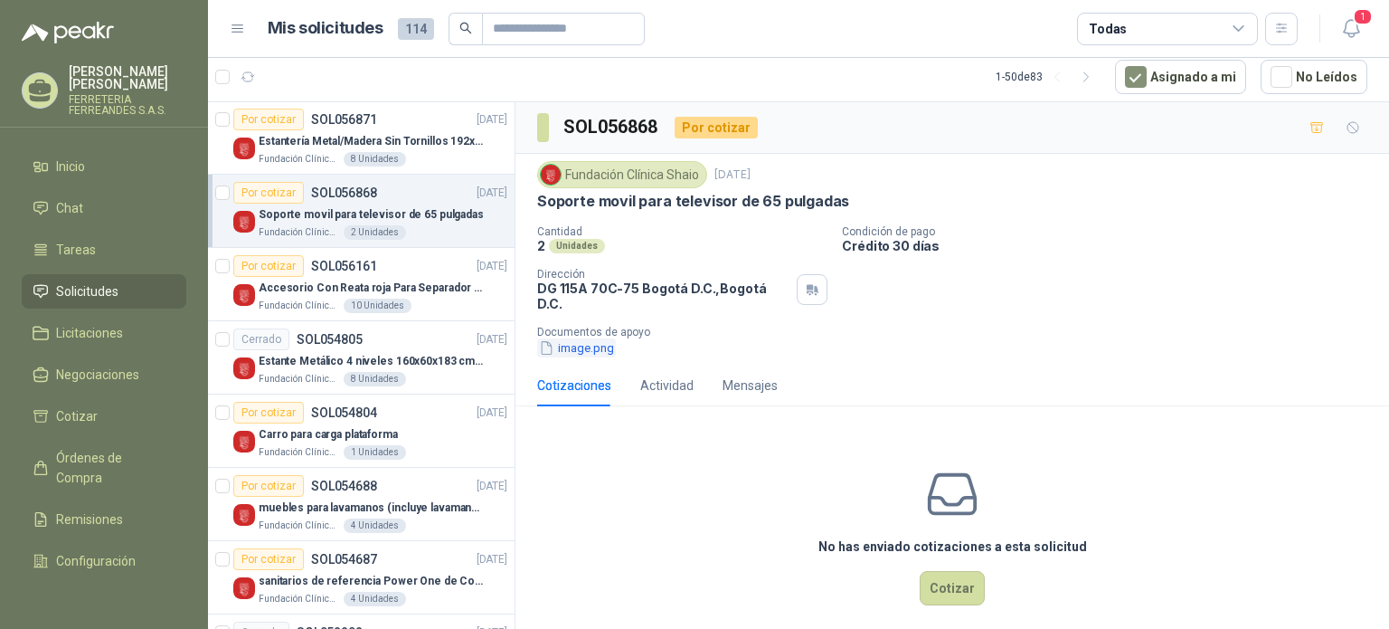
click at [586, 355] on button "image.png" at bounding box center [576, 347] width 79 height 19
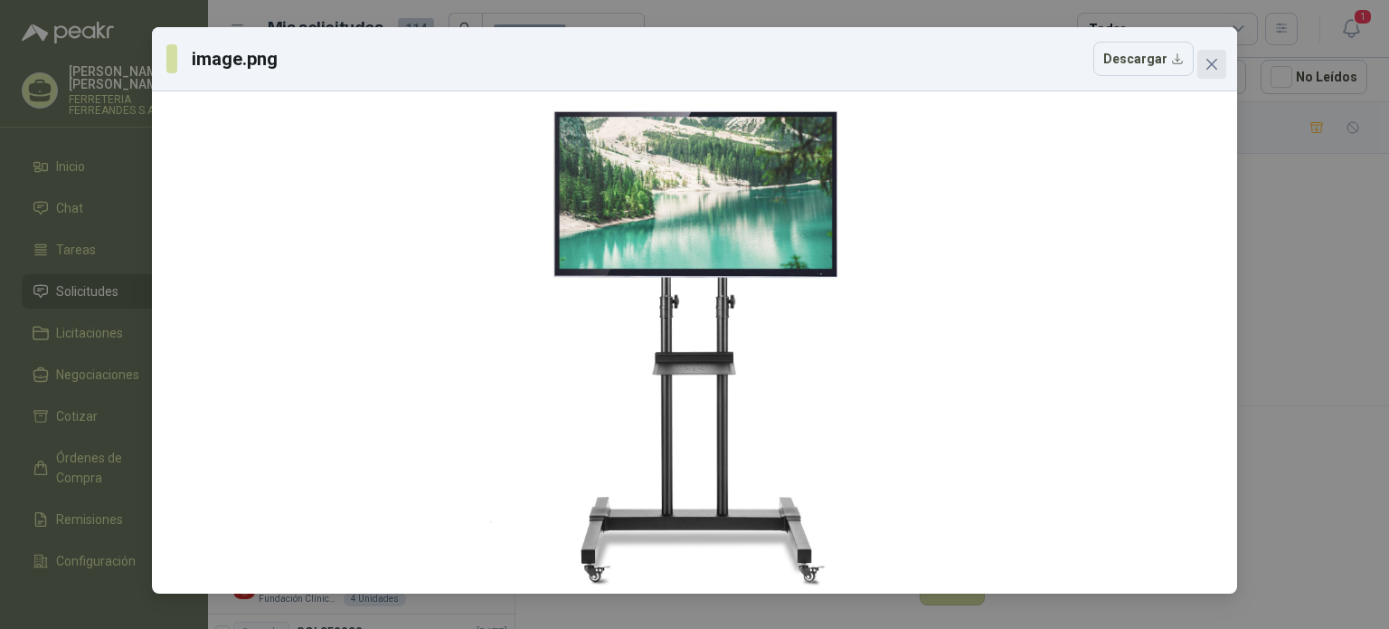
click at [1214, 71] on icon "close" at bounding box center [1212, 64] width 14 height 14
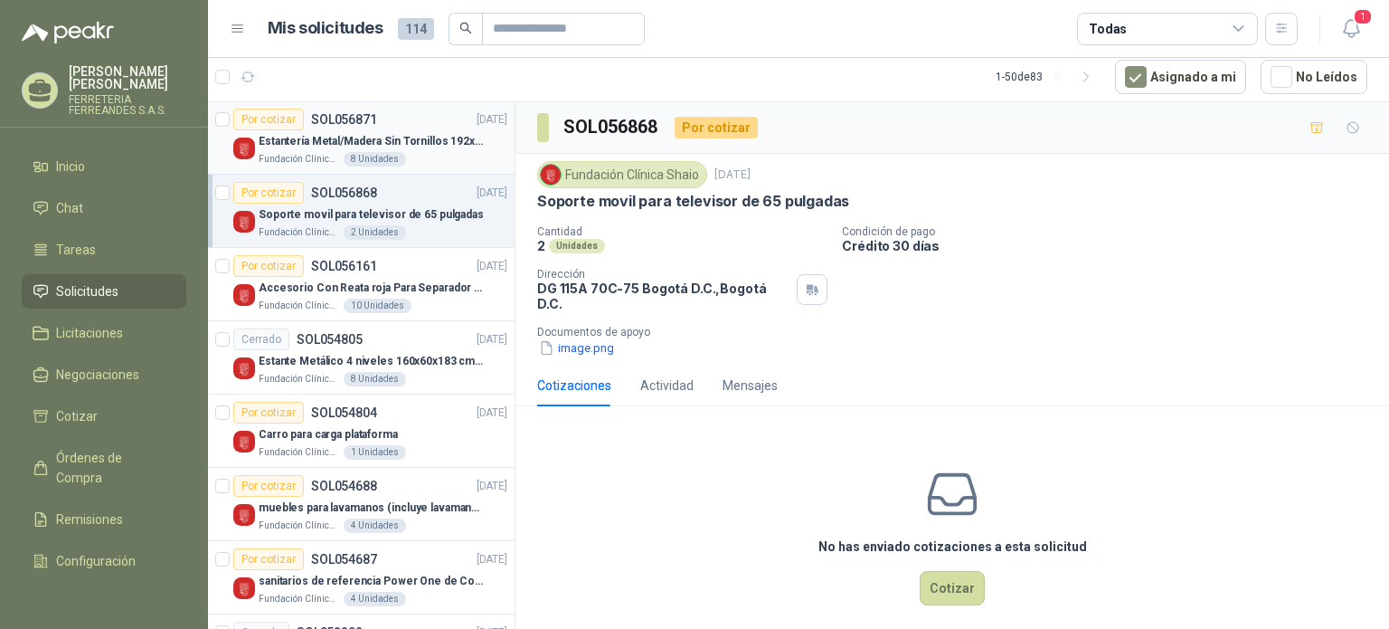
click at [377, 145] on p "Estantería Metal/Madera Sin Tornillos 192x100x50 cm 5 Niveles Gris" at bounding box center [371, 141] width 225 height 17
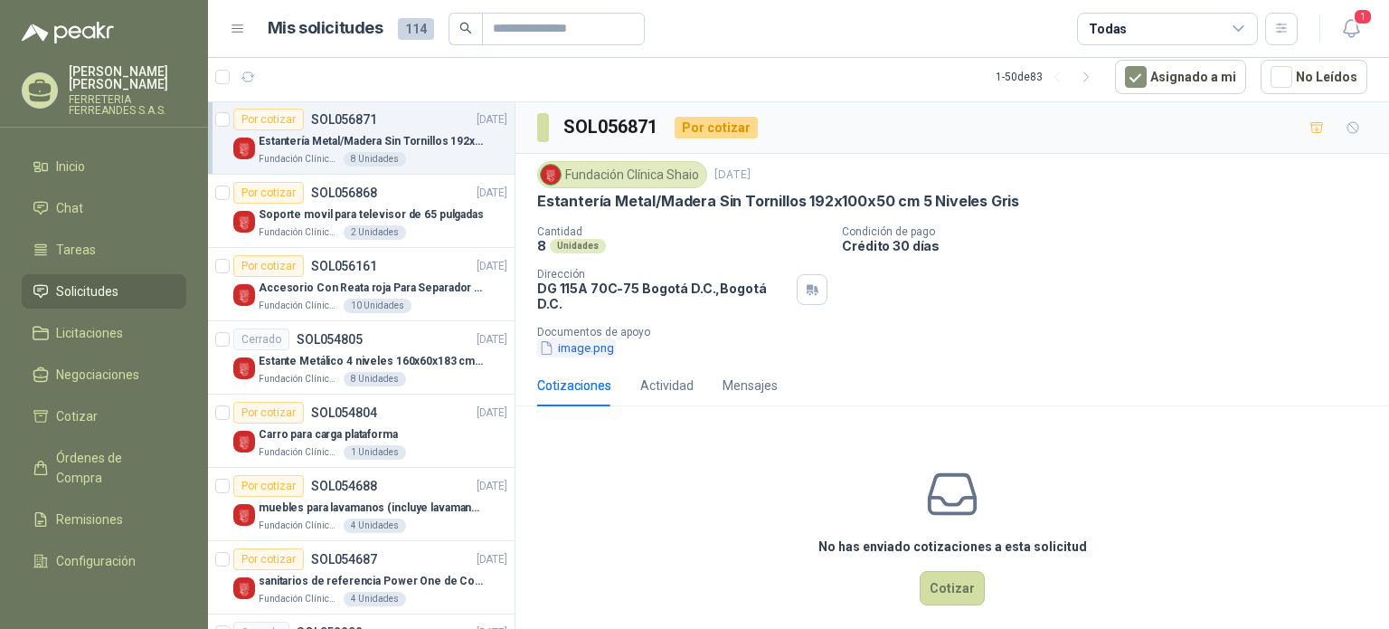
click at [590, 356] on button "image.png" at bounding box center [576, 347] width 79 height 19
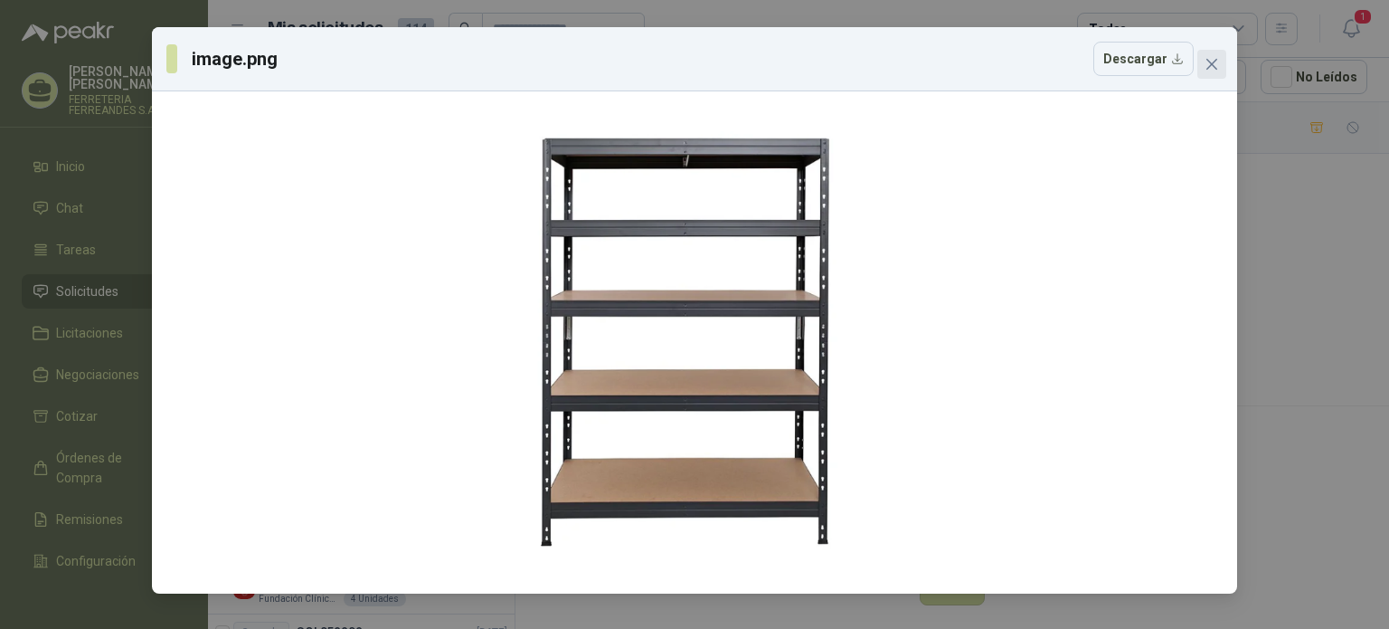
click at [1215, 61] on icon "close" at bounding box center [1211, 64] width 11 height 11
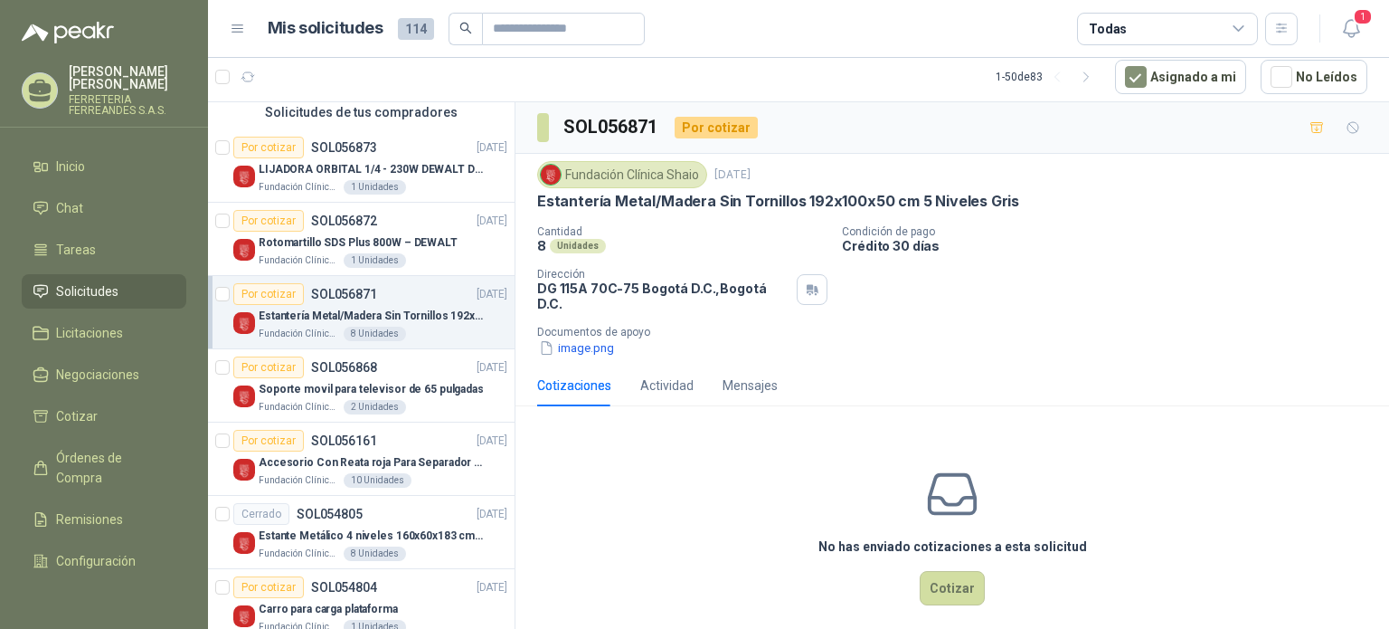
scroll to position [139, 1]
click at [296, 251] on p "Rotomartillo SDS Plus 800W – DEWALT" at bounding box center [358, 241] width 199 height 17
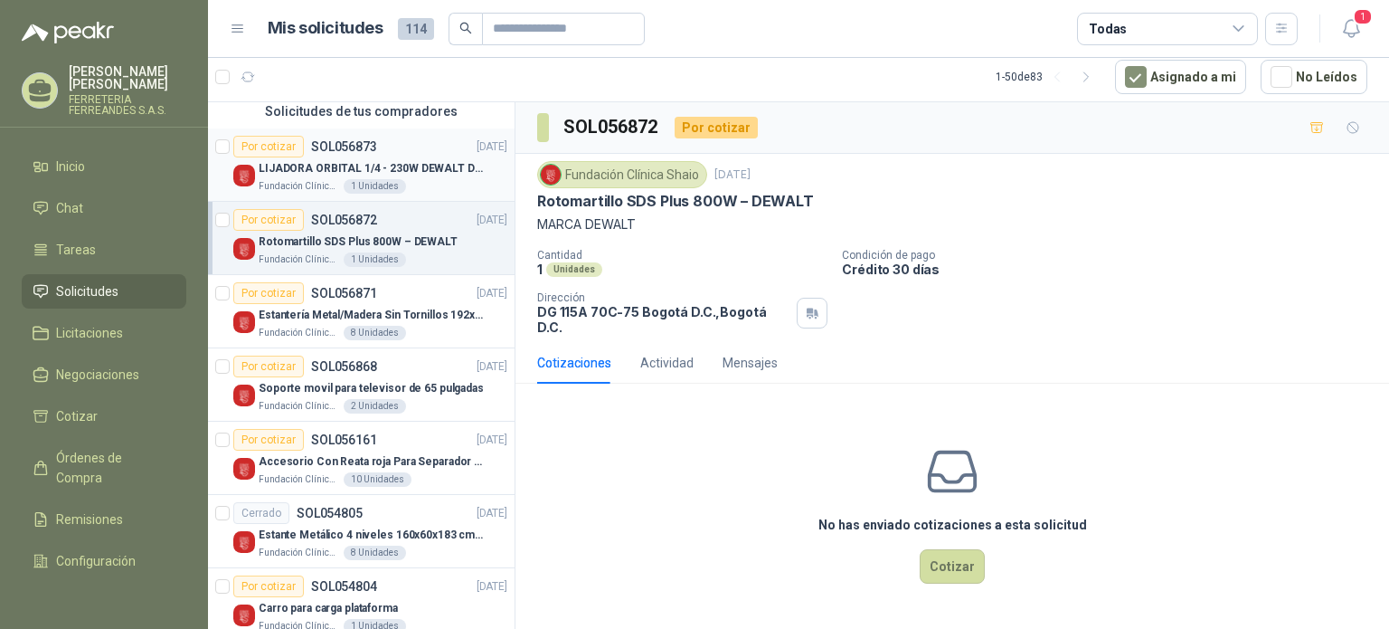
click at [302, 181] on p "Fundación Clínica Shaio" at bounding box center [299, 186] width 81 height 14
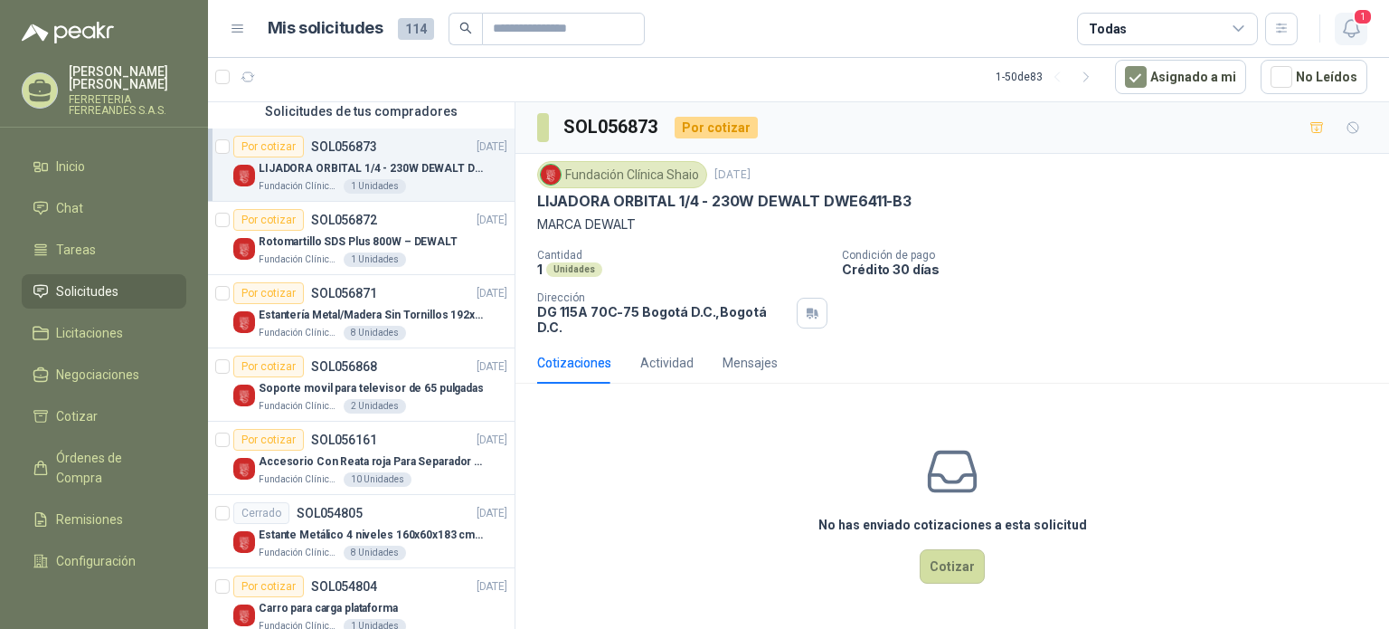
click at [1357, 17] on span "1" at bounding box center [1363, 16] width 20 height 17
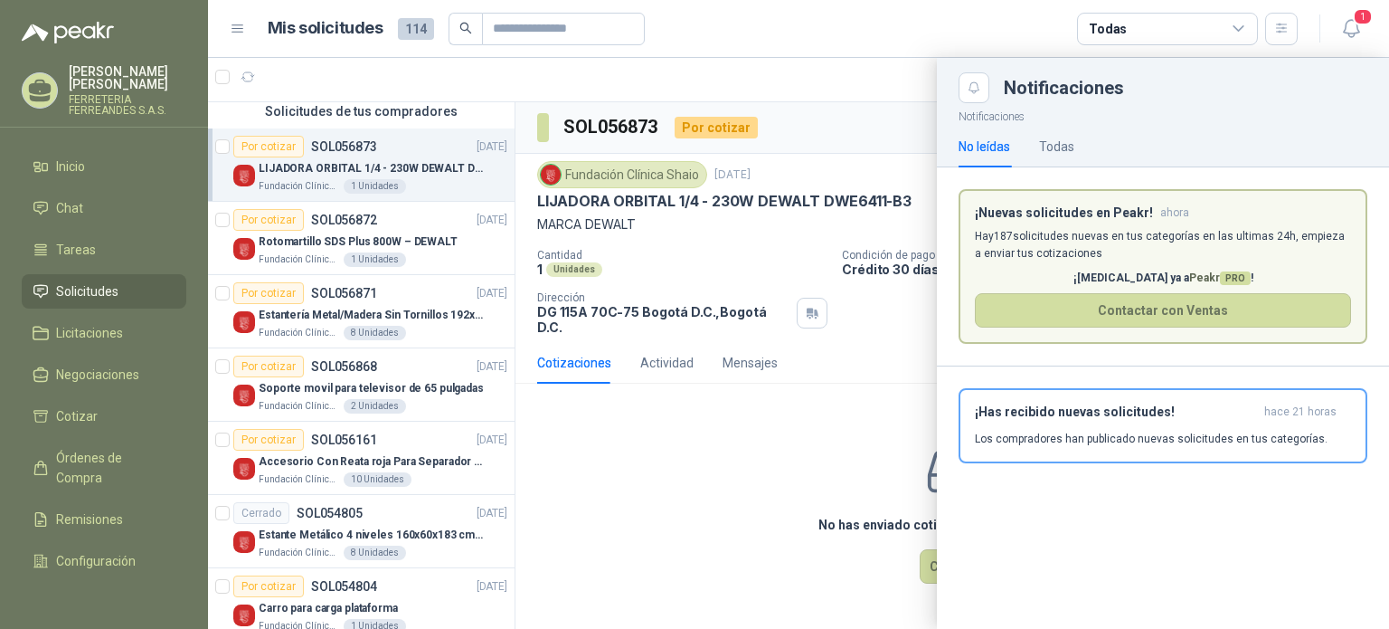
click at [1175, 257] on p "Hay 187 solicitudes nuevas en tus categorías en las ultimas 24h, empieza a envi…" at bounding box center [1163, 245] width 376 height 34
click at [1175, 322] on button "Contactar con Ventas" at bounding box center [1163, 310] width 376 height 34
